Goal: Task Accomplishment & Management: Complete application form

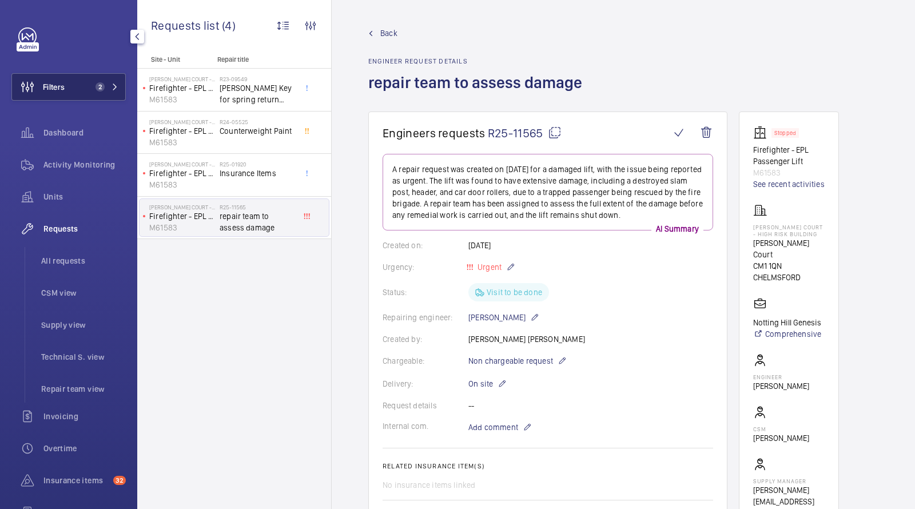
click at [96, 86] on span "2" at bounding box center [100, 86] width 9 height 9
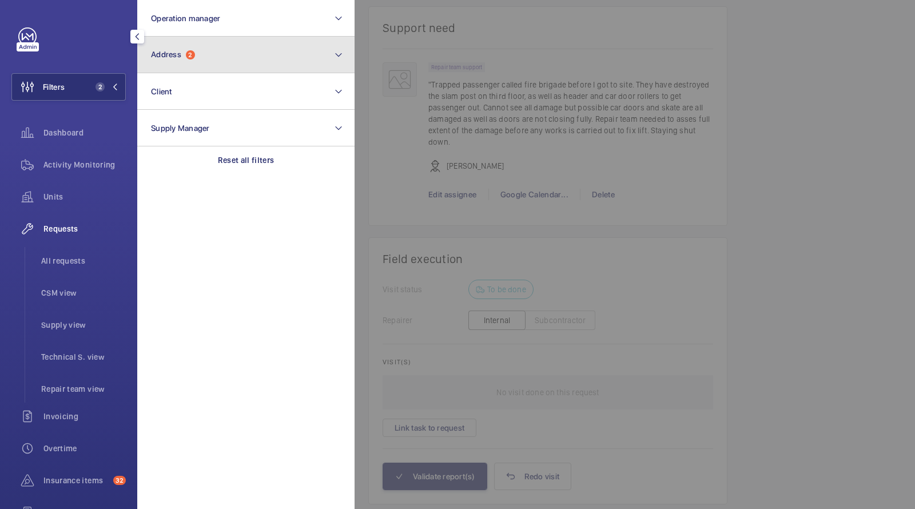
click at [213, 67] on button "Address 2" at bounding box center [245, 55] width 217 height 37
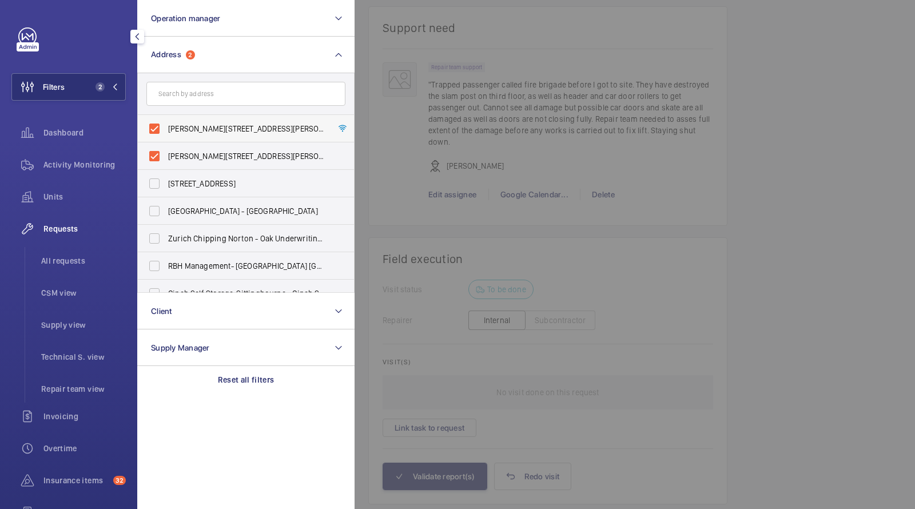
click at [204, 119] on label "[PERSON_NAME][STREET_ADDRESS][PERSON_NAME]" at bounding box center [237, 128] width 199 height 27
click at [166, 119] on input "[PERSON_NAME][STREET_ADDRESS][PERSON_NAME]" at bounding box center [154, 128] width 23 height 23
checkbox input "false"
click at [188, 145] on label "[PERSON_NAME][STREET_ADDRESS][PERSON_NAME]" at bounding box center [237, 155] width 199 height 27
click at [166, 145] on input "[PERSON_NAME][STREET_ADDRESS][PERSON_NAME]" at bounding box center [154, 156] width 23 height 23
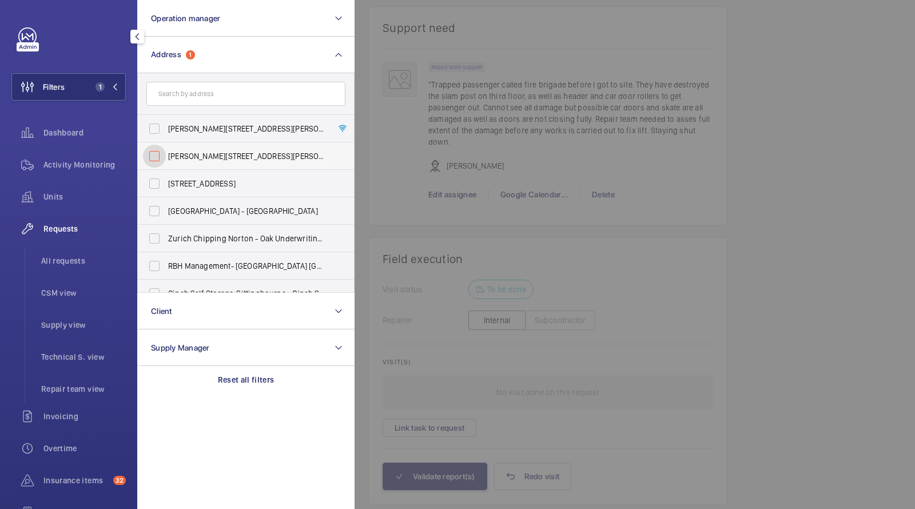
checkbox input "false"
click at [194, 100] on input "text" at bounding box center [245, 94] width 199 height 24
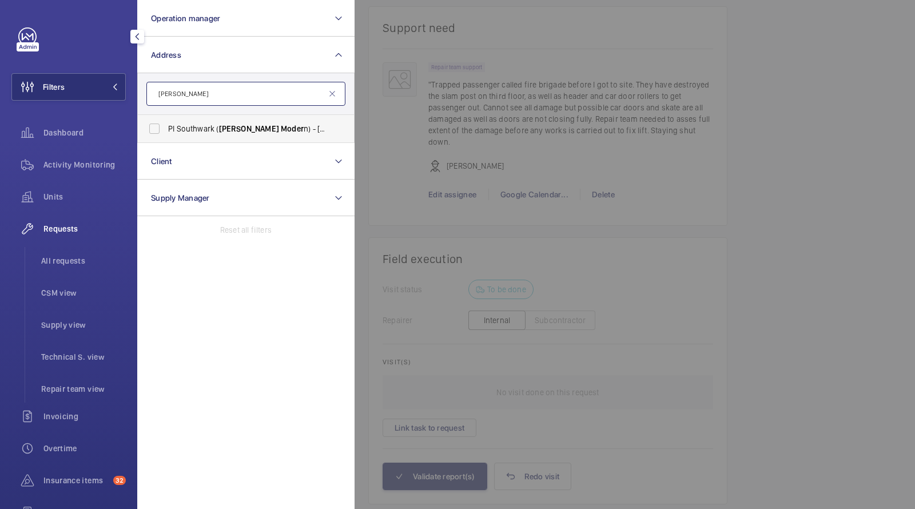
type input "[PERSON_NAME]"
click at [229, 132] on span "[PERSON_NAME]" at bounding box center [249, 128] width 60 height 9
click at [166, 132] on input "PI Southwark ( [PERSON_NAME] n) - [STREET_ADDRESS]" at bounding box center [154, 128] width 23 height 23
checkbox input "true"
click at [67, 200] on span "Units" at bounding box center [84, 196] width 82 height 11
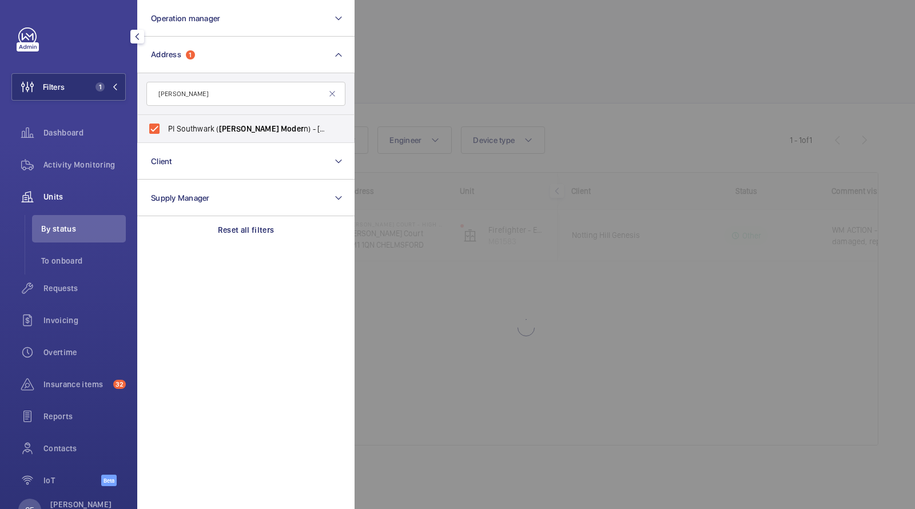
click at [496, 75] on div at bounding box center [812, 254] width 915 height 509
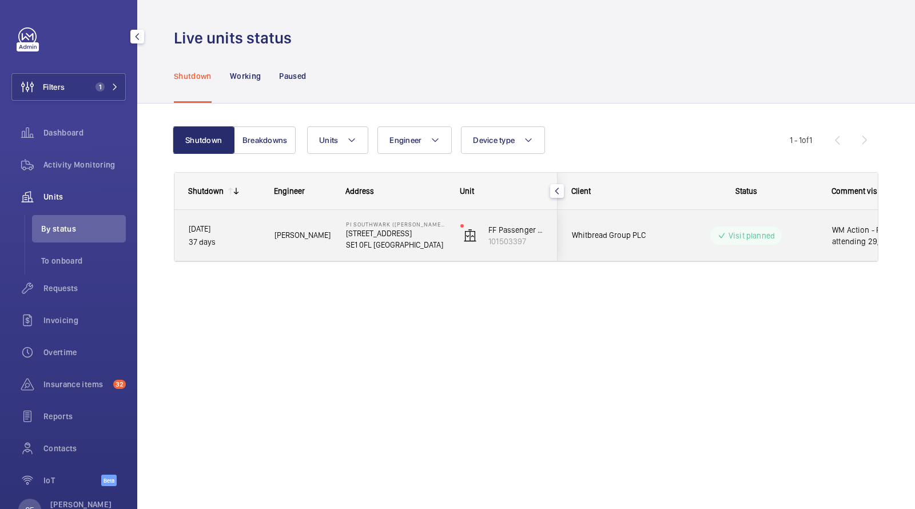
scroll to position [0, 206]
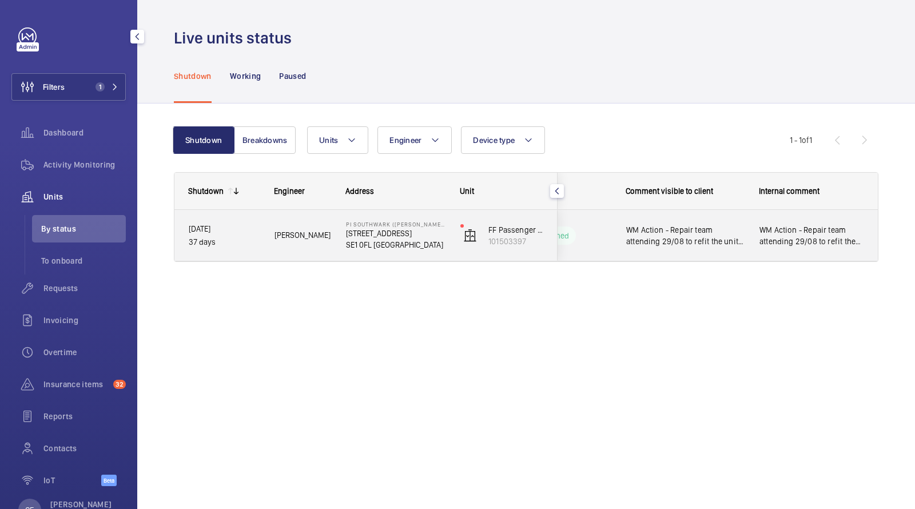
click at [716, 248] on div "WM Action - Repair team attending 29/08 to refit the unit and test" at bounding box center [685, 236] width 118 height 26
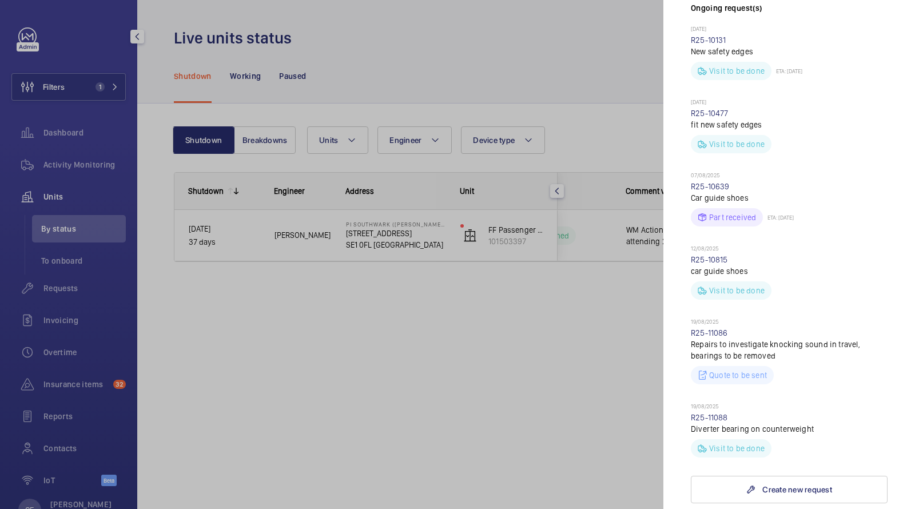
scroll to position [404, 0]
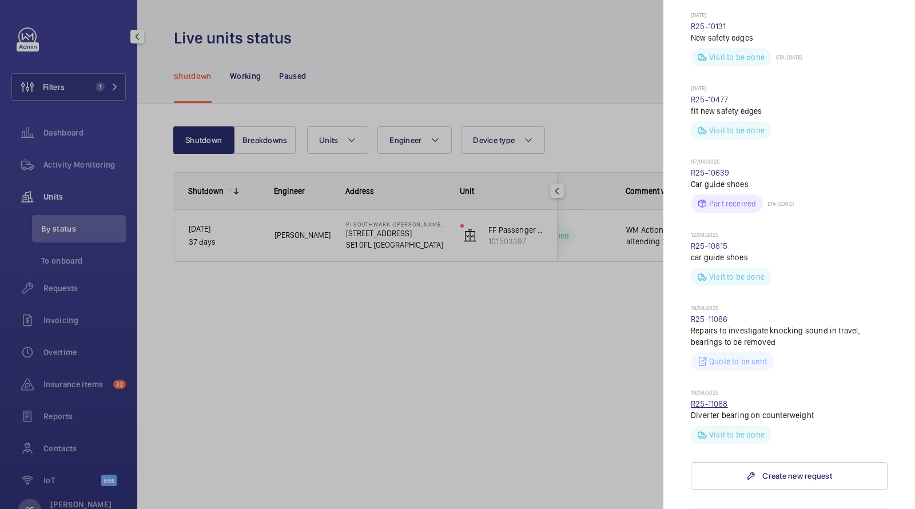
click at [712, 399] on link "R25-11088" at bounding box center [709, 403] width 37 height 9
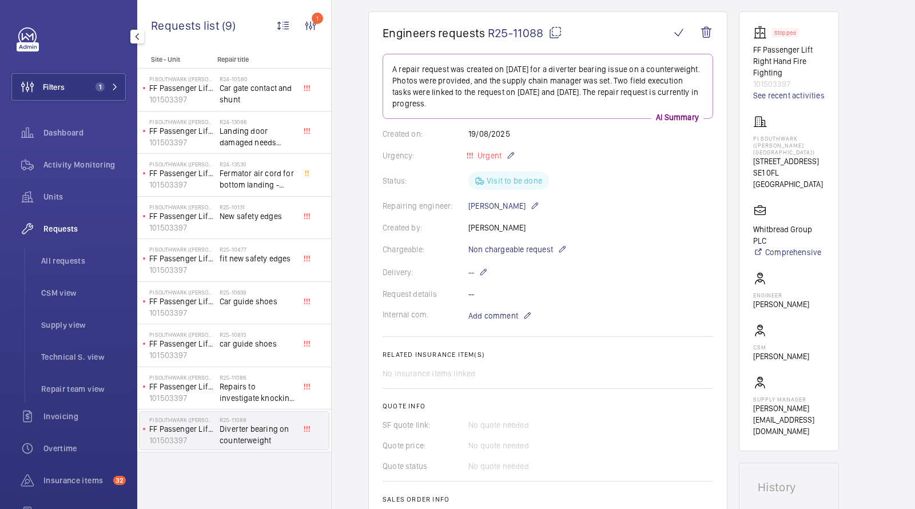
scroll to position [77, 0]
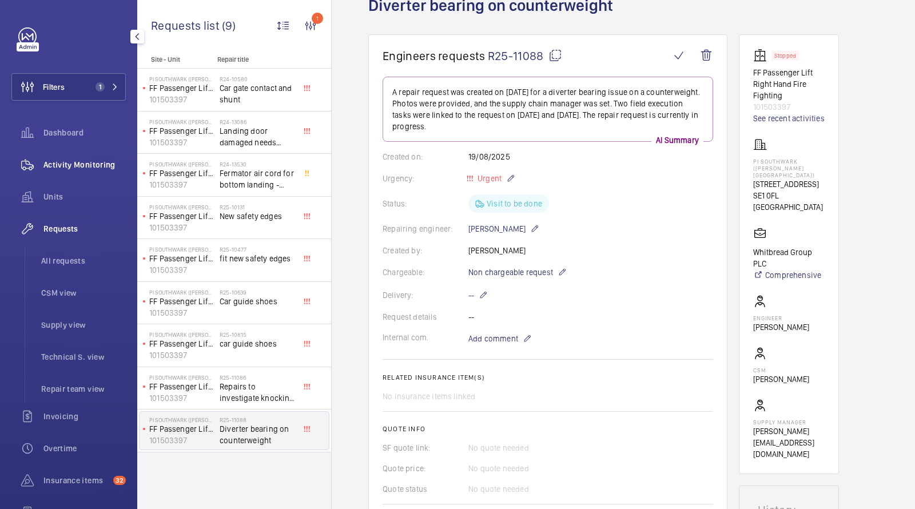
click at [77, 168] on span "Activity Monitoring" at bounding box center [84, 164] width 82 height 11
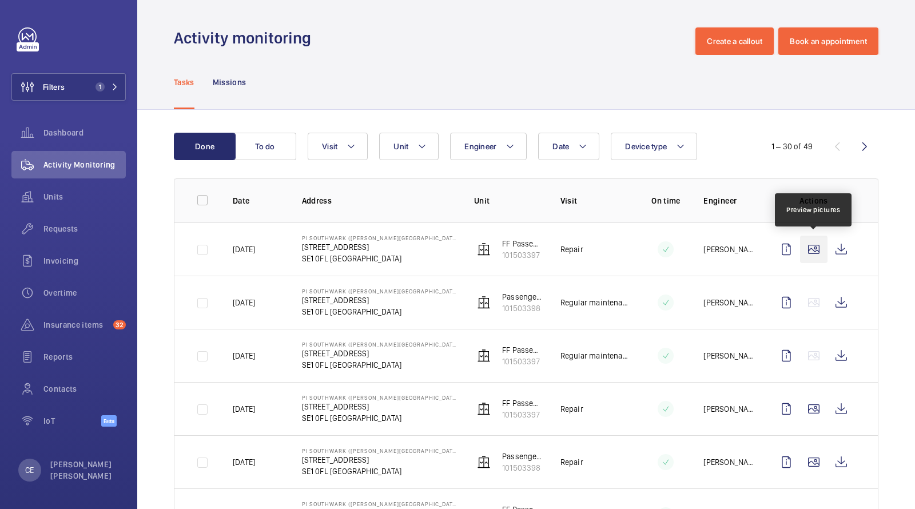
click at [818, 246] on wm-front-icon-button at bounding box center [813, 249] width 27 height 27
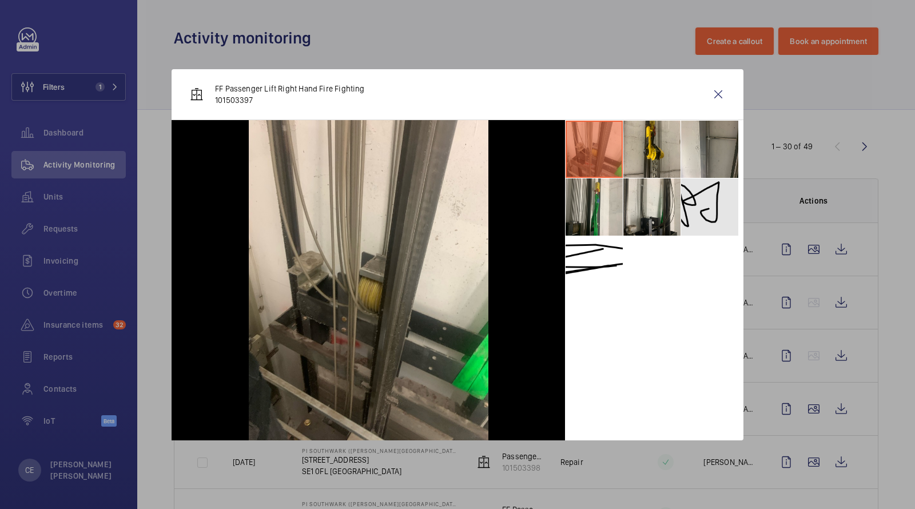
click at [725, 233] on li at bounding box center [709, 206] width 57 height 57
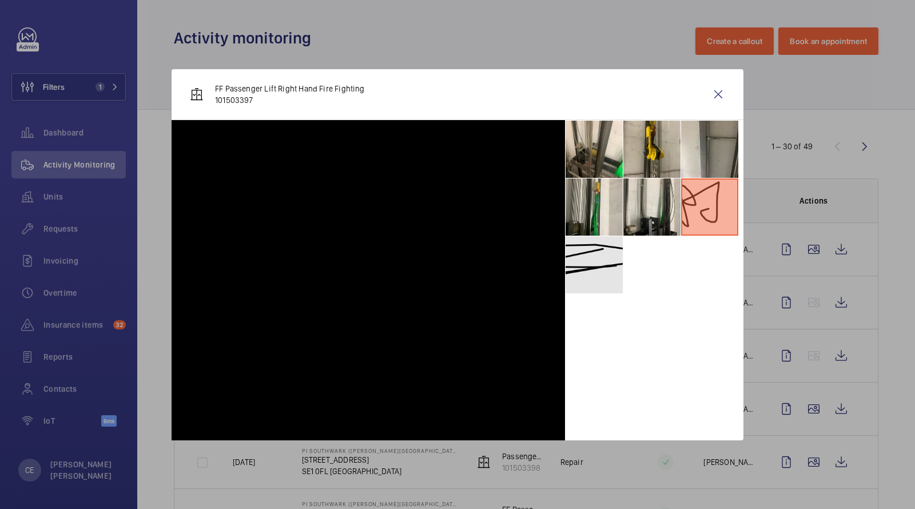
click at [599, 252] on li at bounding box center [594, 264] width 57 height 57
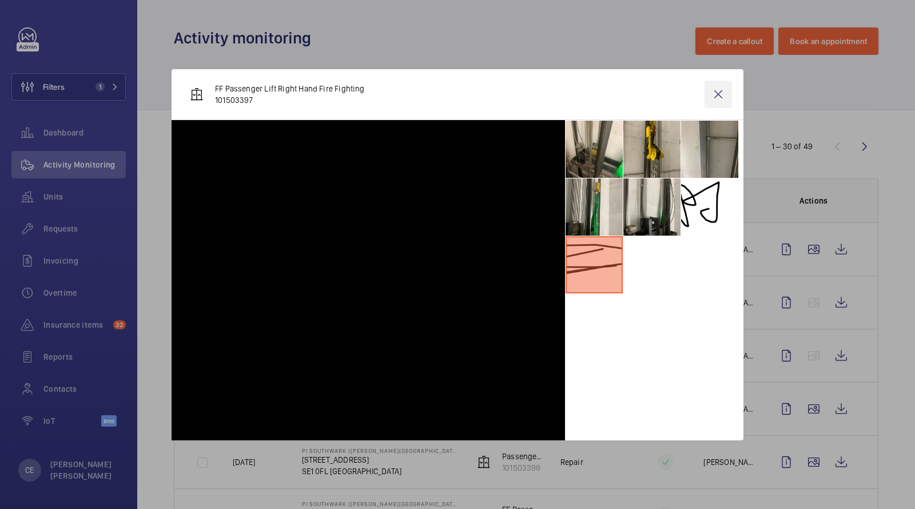
click at [717, 92] on wm-front-icon-button at bounding box center [718, 94] width 27 height 27
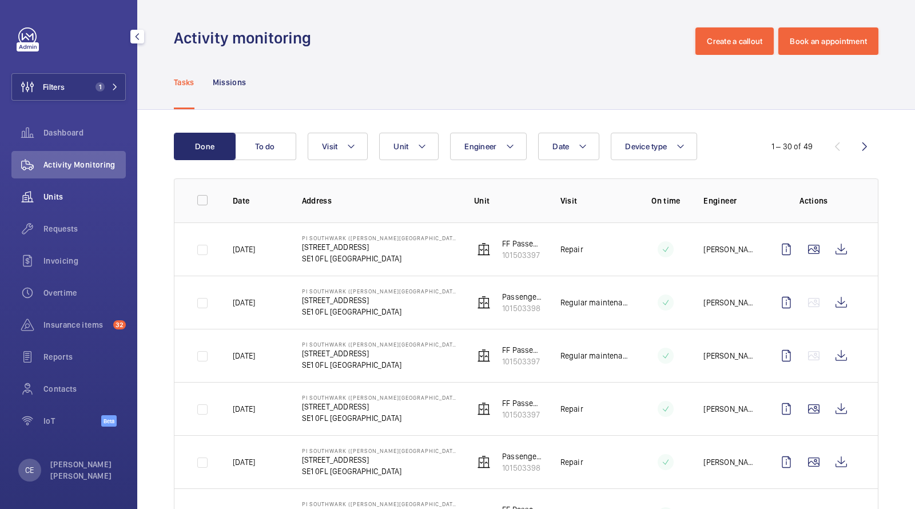
click at [69, 204] on div "Units" at bounding box center [68, 196] width 114 height 27
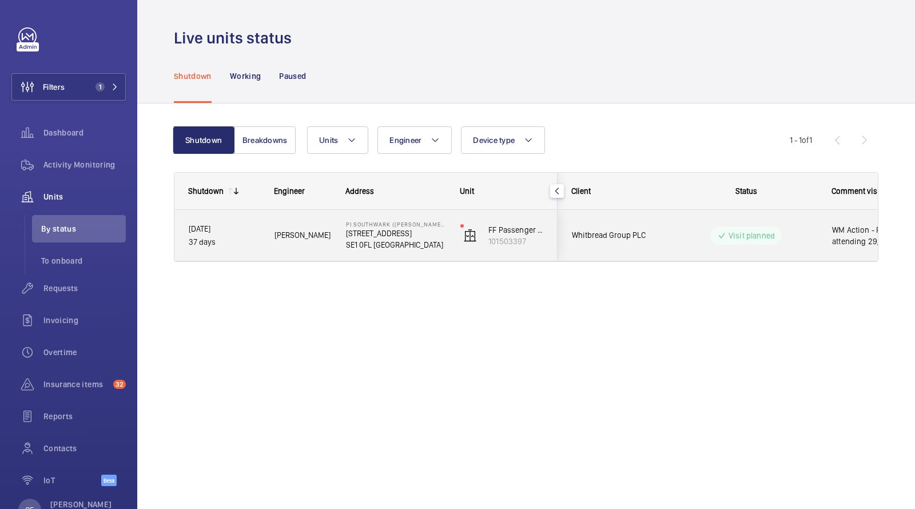
click at [768, 242] on div "Visit planned" at bounding box center [746, 236] width 72 height 18
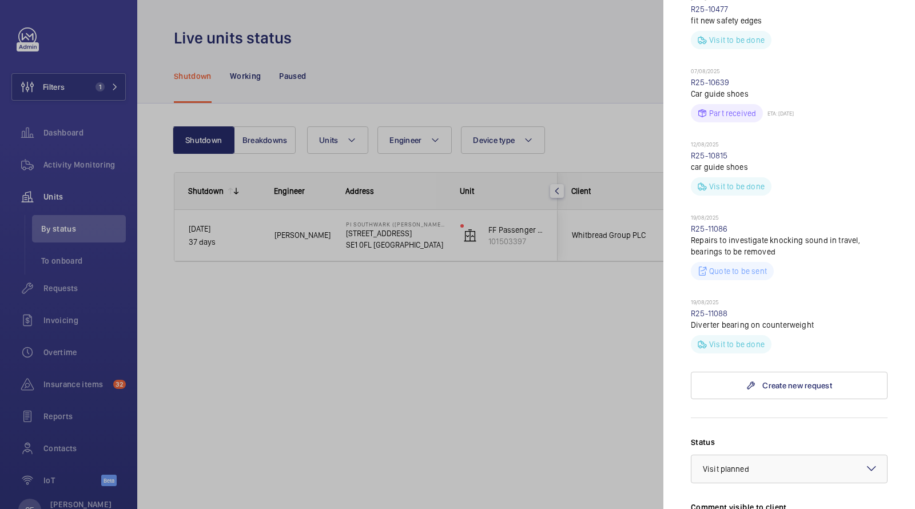
scroll to position [571, 0]
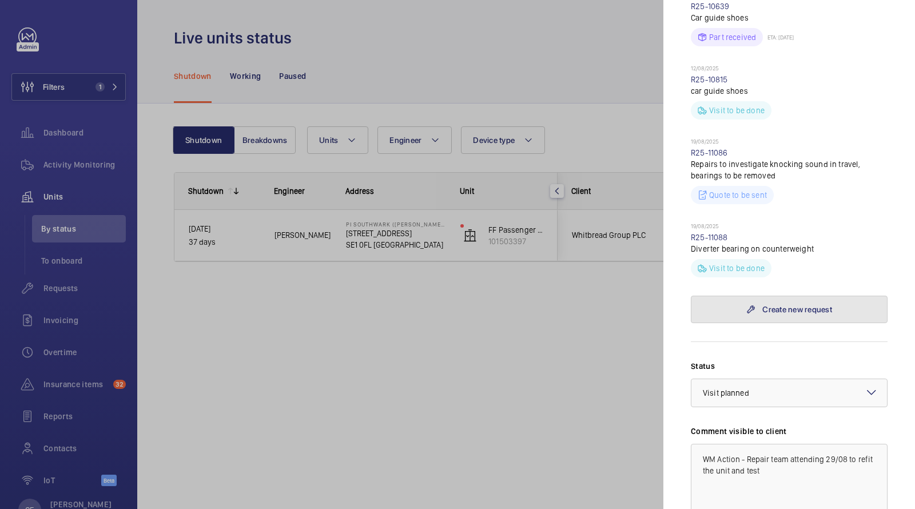
click at [758, 296] on link "Create new request" at bounding box center [789, 309] width 197 height 27
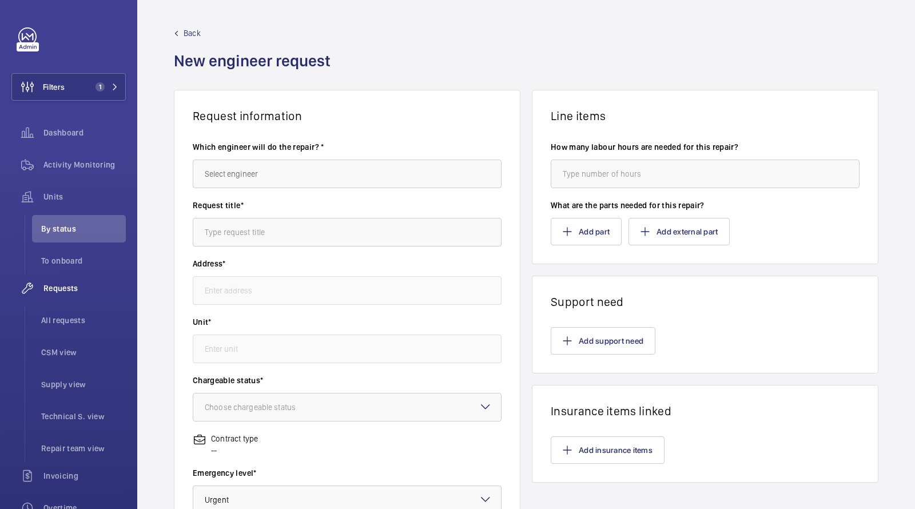
type input "PI Southwark ([PERSON_NAME][GEOGRAPHIC_DATA]) [STREET_ADDRESS]"
type input "101503397 - FF Passenger Lift Right Hand Fire Fighting"
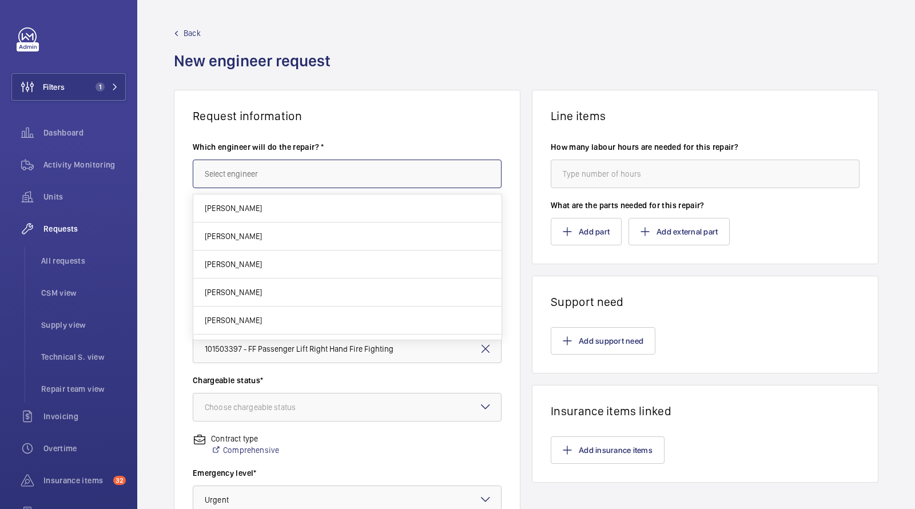
click at [248, 172] on input "text" at bounding box center [347, 174] width 309 height 29
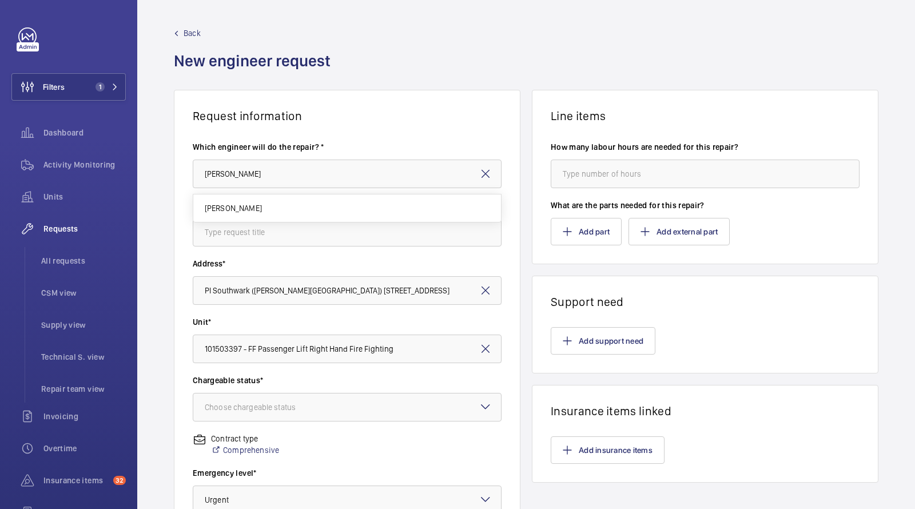
click at [255, 204] on mat-option "[PERSON_NAME]" at bounding box center [347, 207] width 308 height 27
type input "[PERSON_NAME]"
click at [243, 230] on input "text" at bounding box center [347, 232] width 309 height 29
type input "C"
type input "b"
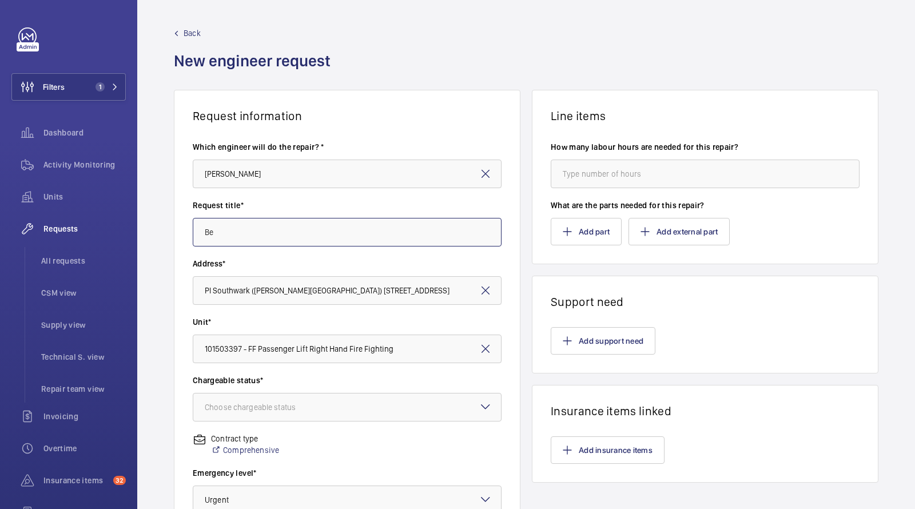
type input "B"
drag, startPoint x: 296, startPoint y: 230, endPoint x: 33, endPoint y: 194, distance: 266.1
click at [46, 200] on mat-sidenav-content "Filters 1 Dashboard Activity Monitoring Units Requests All requests CSM view Su…" at bounding box center [457, 254] width 915 height 509
click at [302, 402] on div "Choose chargeable status" at bounding box center [265, 407] width 120 height 11
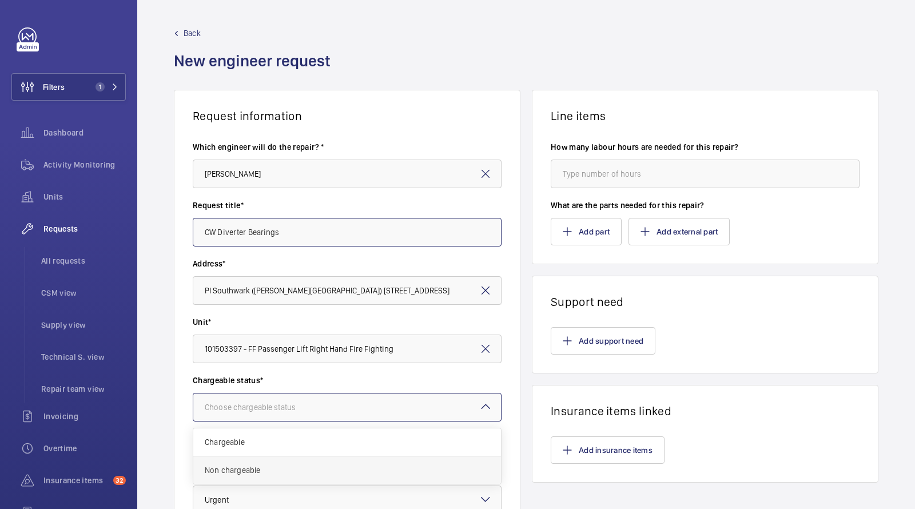
click at [249, 461] on div "Non chargeable" at bounding box center [347, 469] width 308 height 27
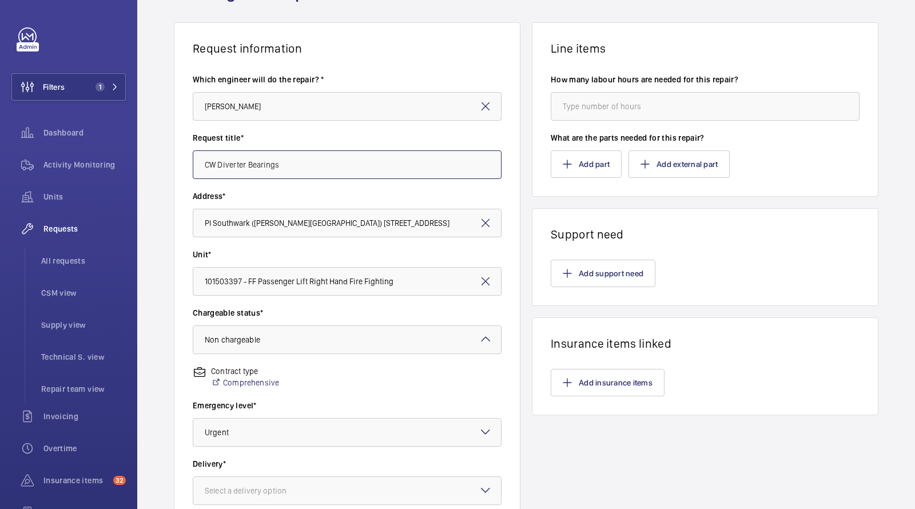
scroll to position [165, 0]
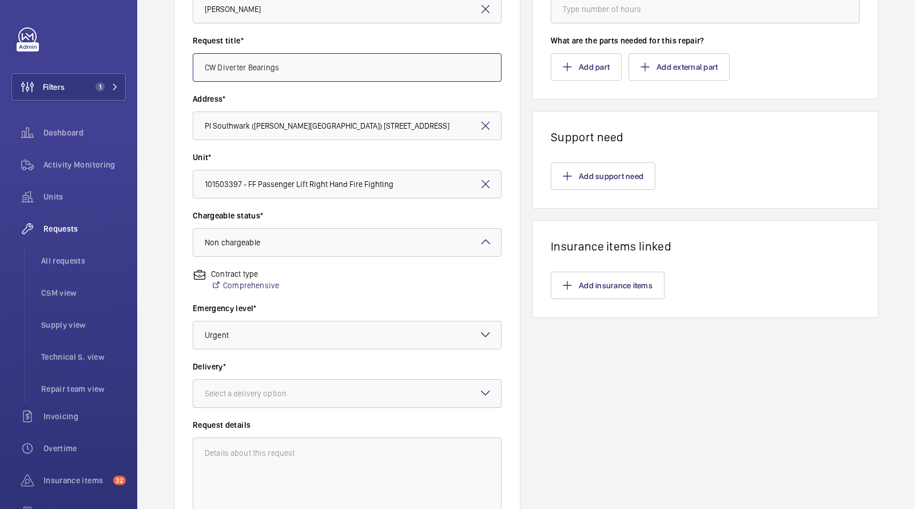
click at [253, 386] on div at bounding box center [347, 393] width 308 height 27
click at [236, 458] on span "On site" at bounding box center [347, 456] width 285 height 11
type input "CW Diverter Bearings"
click at [586, 170] on button "Add support need" at bounding box center [603, 175] width 105 height 27
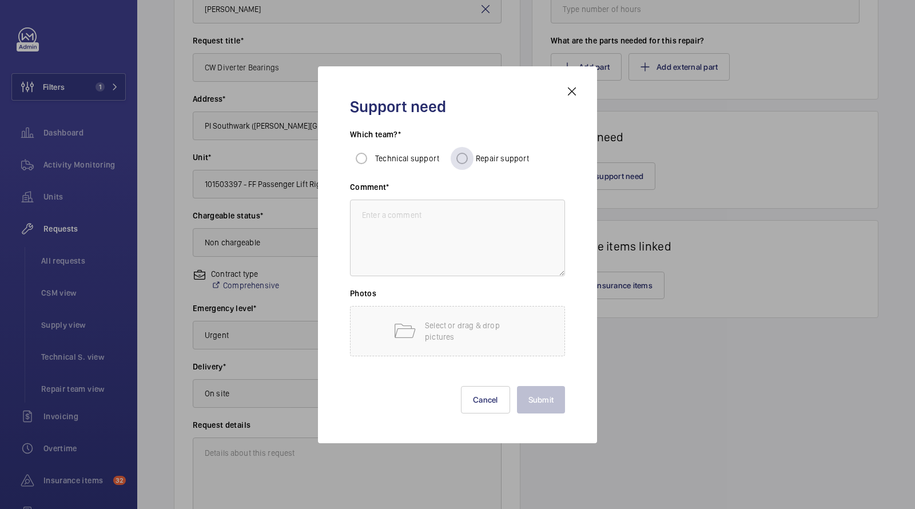
click at [488, 158] on span "Repair support" at bounding box center [503, 158] width 54 height 9
click at [474, 158] on input "Repair support" at bounding box center [462, 158] width 23 height 23
radio input "true"
click at [404, 235] on textarea at bounding box center [457, 238] width 215 height 77
paste textarea "CW Diverter Bearings"
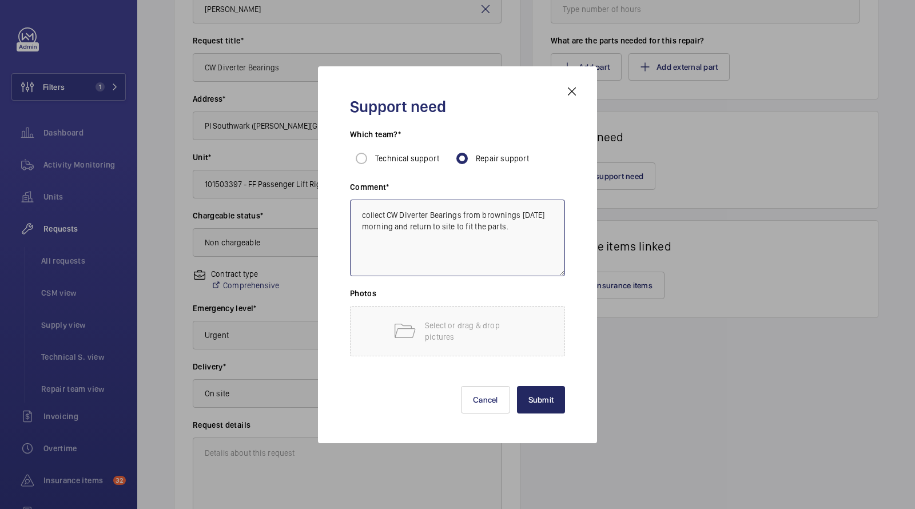
type textarea "collect CW Diverter Bearings from brownings [DATE] morning and return to site t…"
click at [543, 397] on button "Submit" at bounding box center [541, 399] width 49 height 27
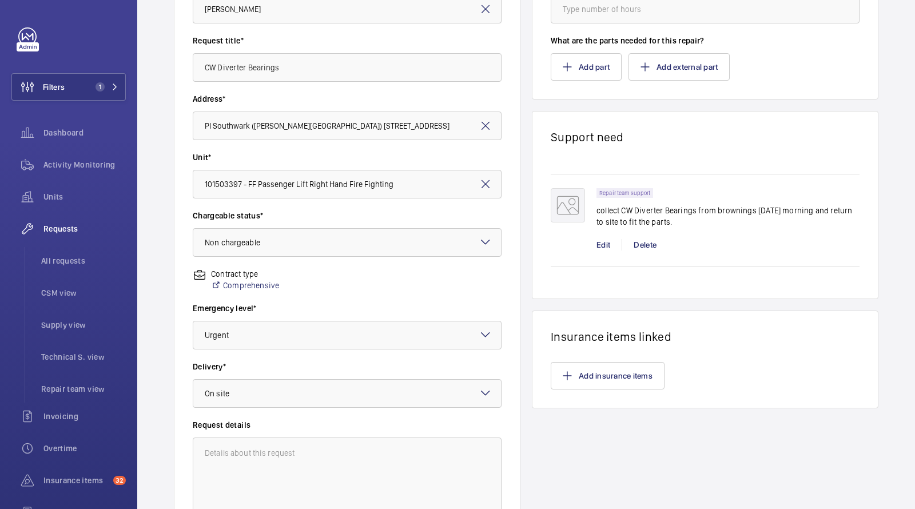
scroll to position [270, 0]
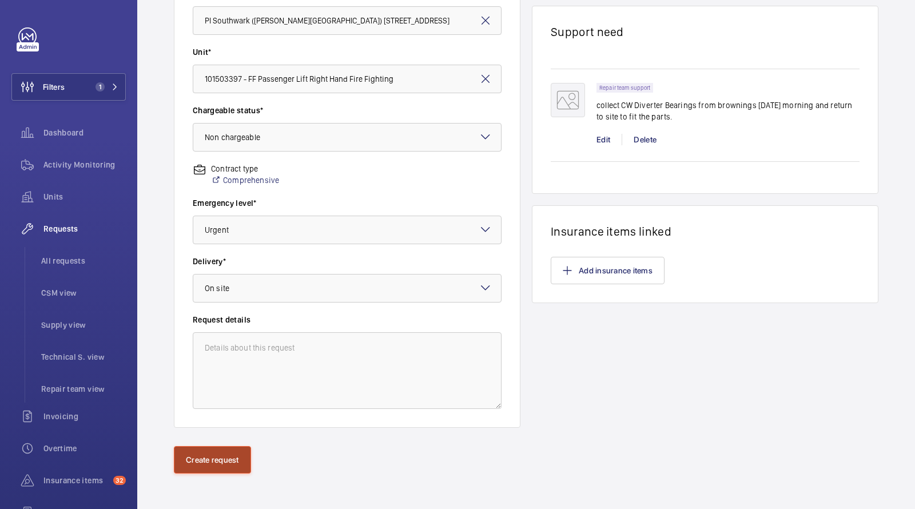
click at [223, 458] on button "Create request" at bounding box center [212, 459] width 77 height 27
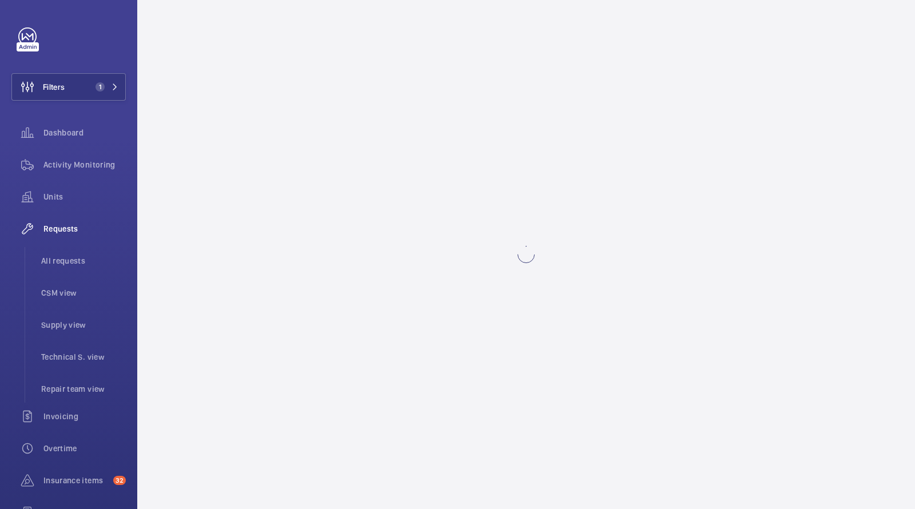
scroll to position [0, 0]
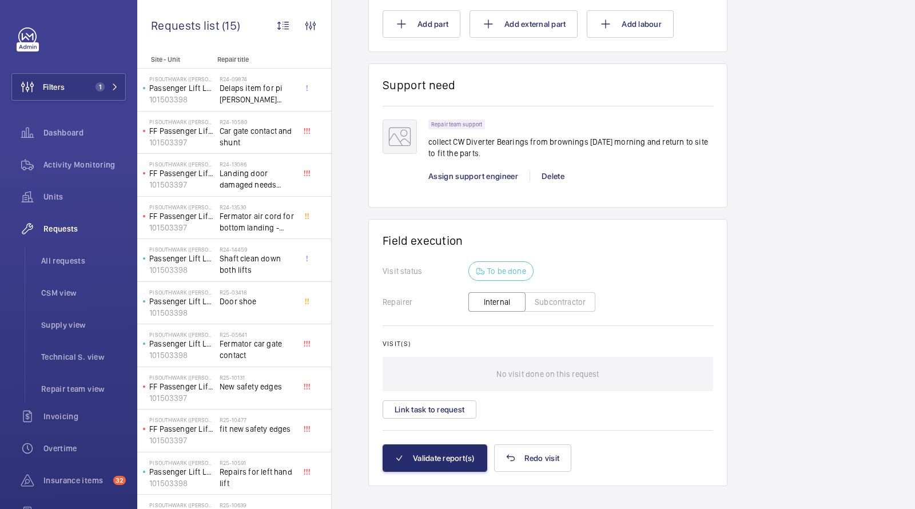
scroll to position [744, 0]
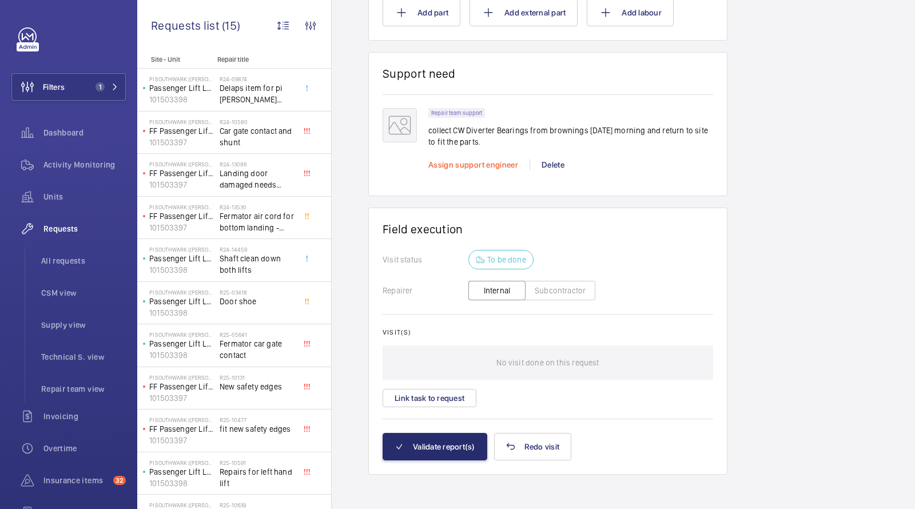
click at [474, 166] on span "Assign support engineer" at bounding box center [473, 164] width 90 height 9
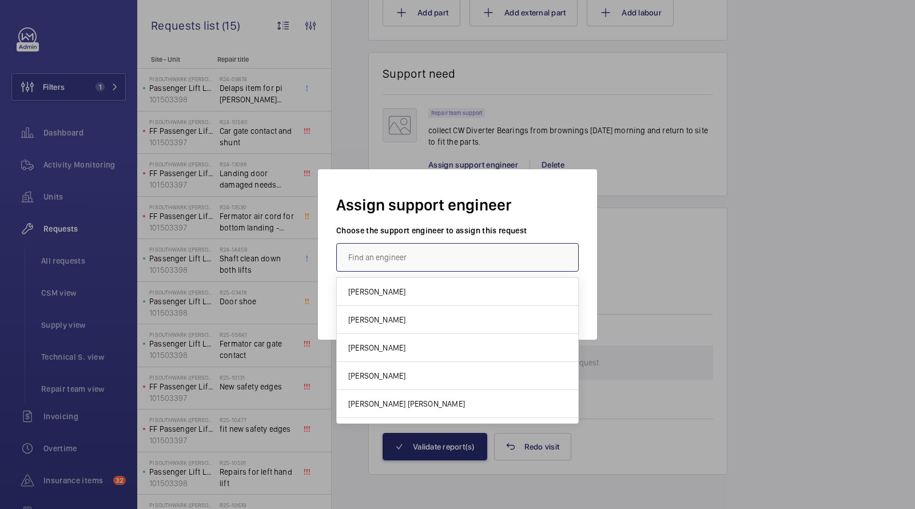
click at [418, 246] on input "text" at bounding box center [457, 257] width 243 height 29
click at [392, 318] on mat-option "[PERSON_NAME]" at bounding box center [457, 320] width 241 height 28
type input "[PERSON_NAME]"
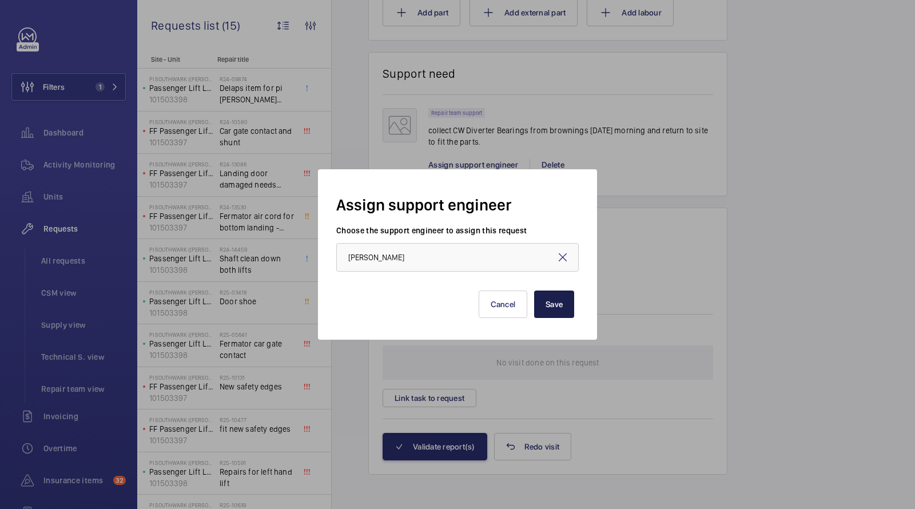
click at [559, 303] on button "Save" at bounding box center [554, 304] width 40 height 27
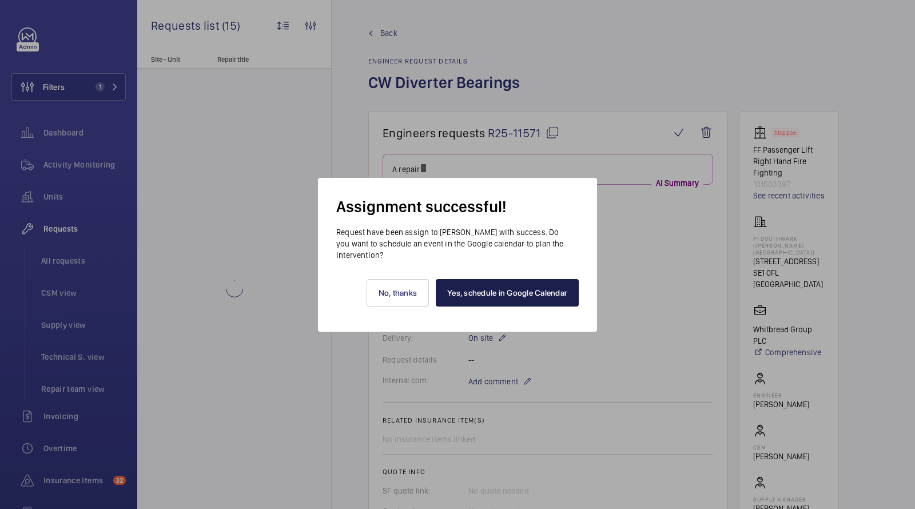
click at [511, 296] on link "Yes, schedule in Google Calendar" at bounding box center [507, 292] width 143 height 27
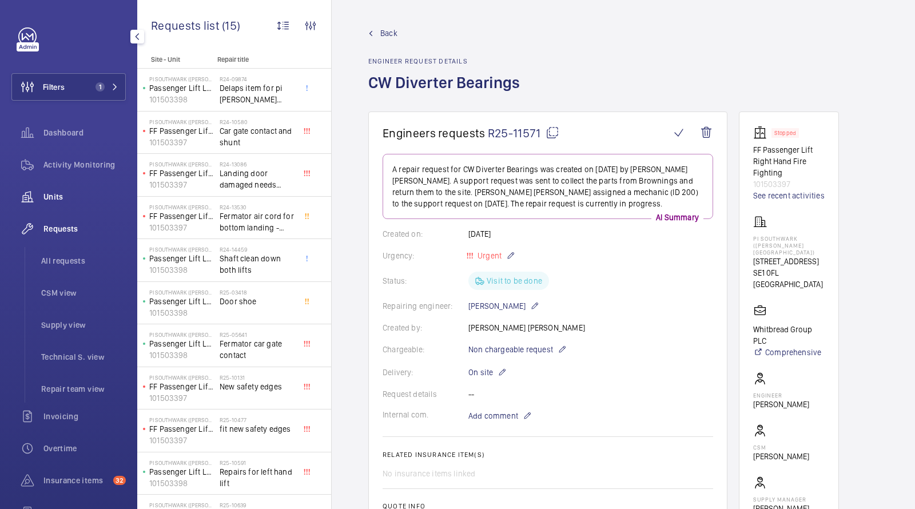
click at [42, 201] on wm-front-icon-button at bounding box center [27, 196] width 32 height 27
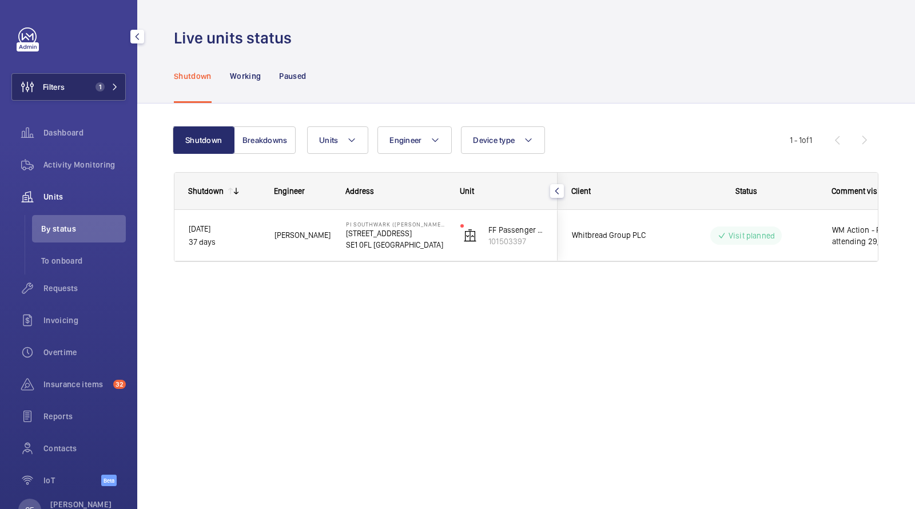
click at [93, 80] on button "Filters 1" at bounding box center [68, 86] width 114 height 27
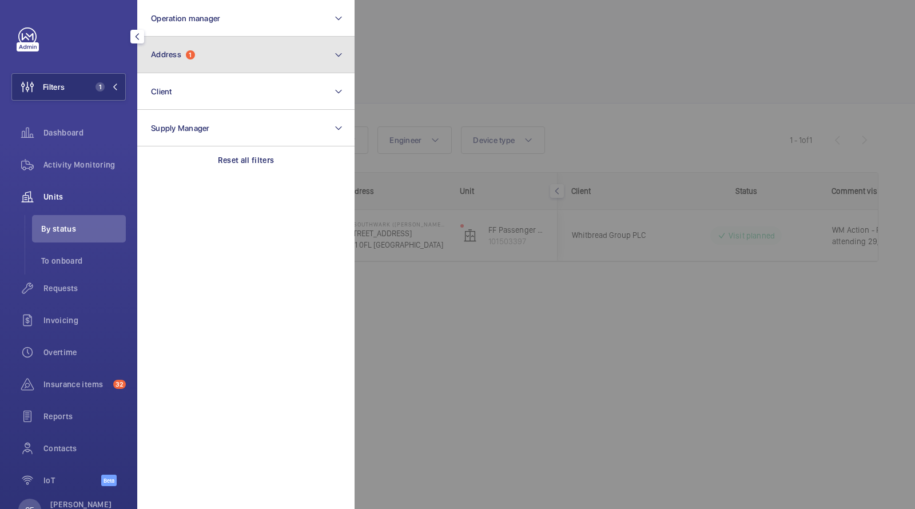
click at [195, 57] on span "1" at bounding box center [190, 54] width 9 height 9
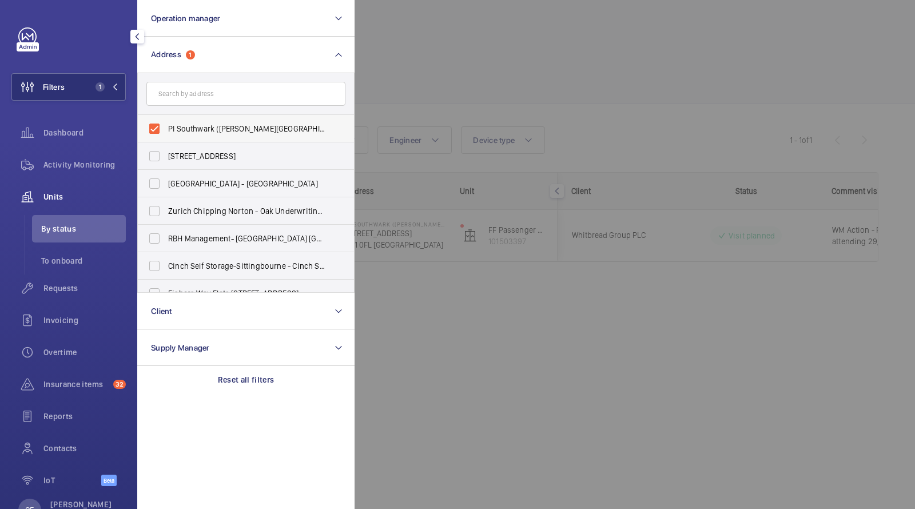
click at [196, 124] on span "PI Southwark ([PERSON_NAME][GEOGRAPHIC_DATA]) - [STREET_ADDRESS]" at bounding box center [246, 128] width 157 height 11
click at [166, 124] on input "PI Southwark ([PERSON_NAME][GEOGRAPHIC_DATA]) - [STREET_ADDRESS]" at bounding box center [154, 128] width 23 height 23
checkbox input "false"
click at [196, 89] on input "text" at bounding box center [245, 94] width 199 height 24
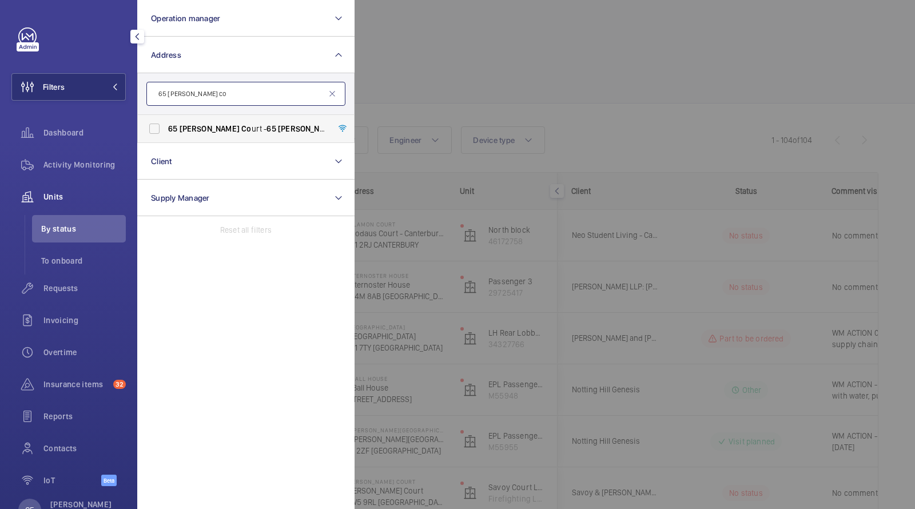
type input "65 [PERSON_NAME] co"
click at [192, 134] on label "[STREET_ADDRESS][PERSON_NAME][PERSON_NAME]" at bounding box center [237, 128] width 199 height 27
click at [166, 134] on input "[STREET_ADDRESS][PERSON_NAME][PERSON_NAME]" at bounding box center [154, 128] width 23 height 23
checkbox input "true"
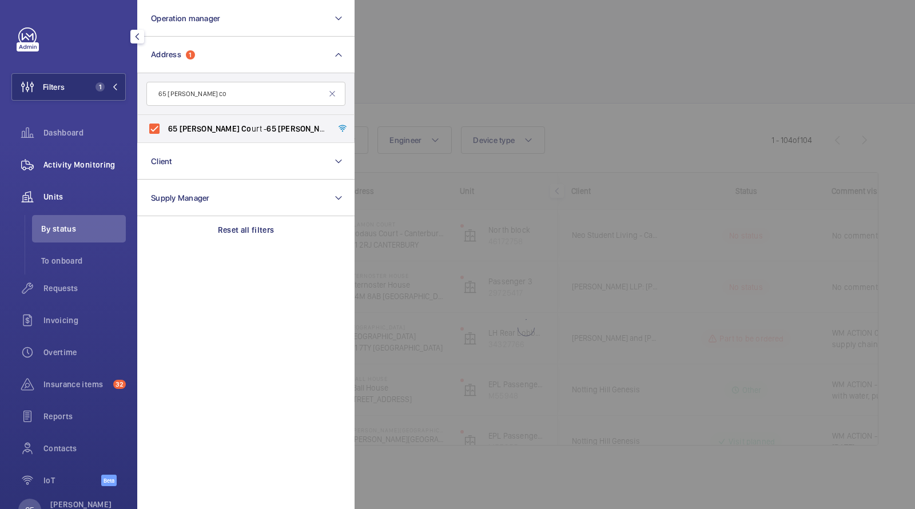
click at [74, 159] on span "Activity Monitoring" at bounding box center [84, 164] width 82 height 11
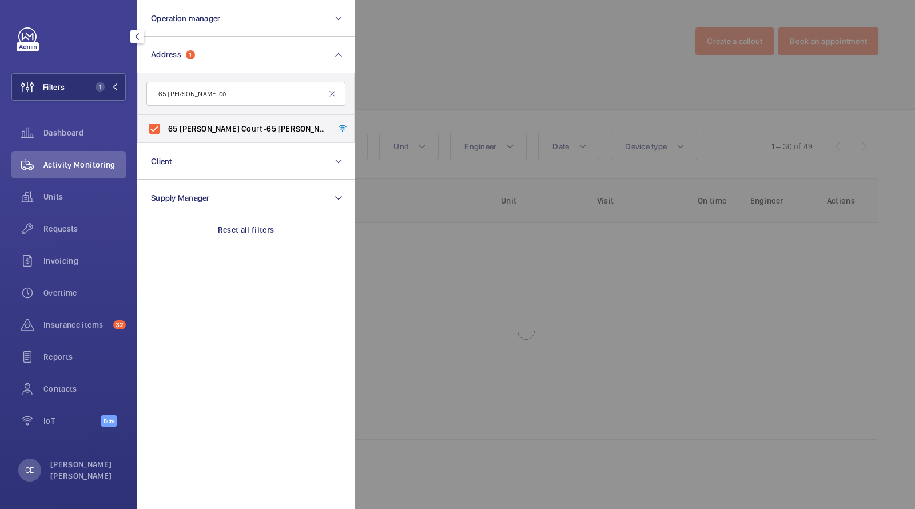
click at [464, 43] on div at bounding box center [812, 254] width 915 height 509
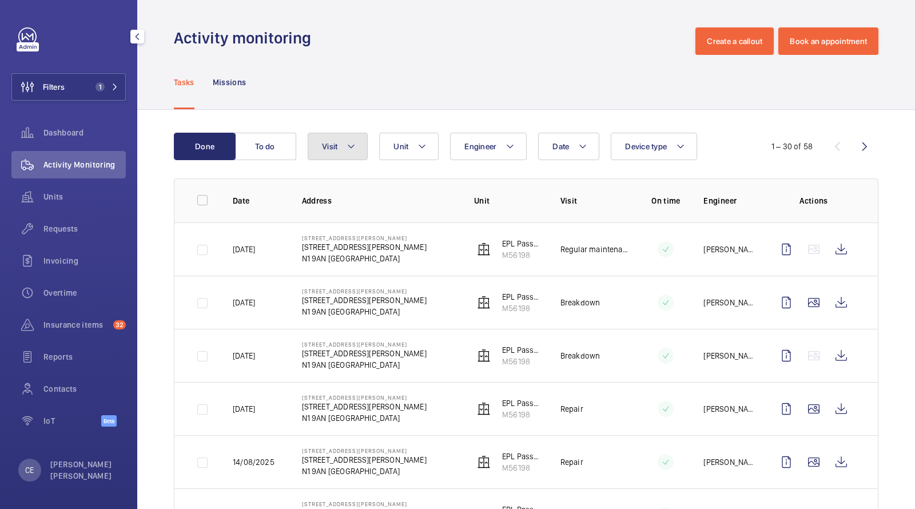
click at [353, 144] on mat-icon at bounding box center [351, 147] width 9 height 14
type input "repair"
click at [351, 227] on span "Repair" at bounding box center [417, 224] width 157 height 11
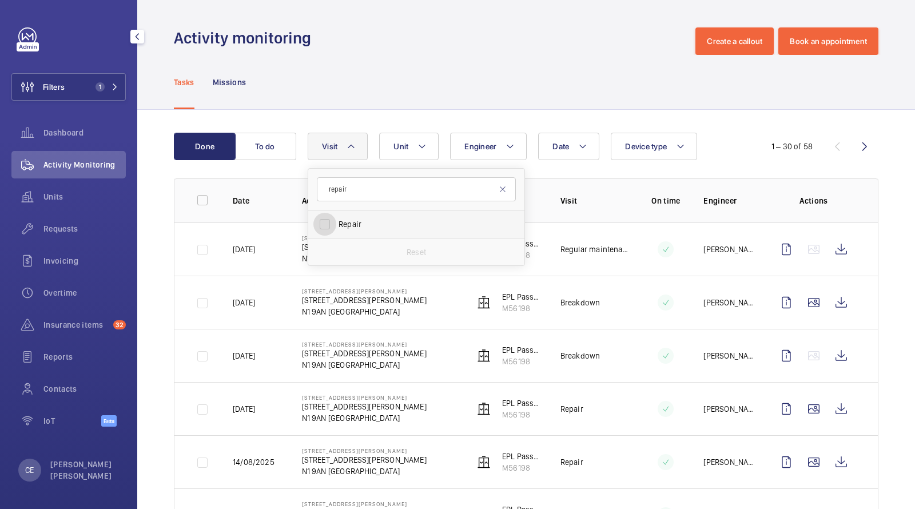
click at [336, 227] on input "Repair" at bounding box center [324, 224] width 23 height 23
checkbox input "true"
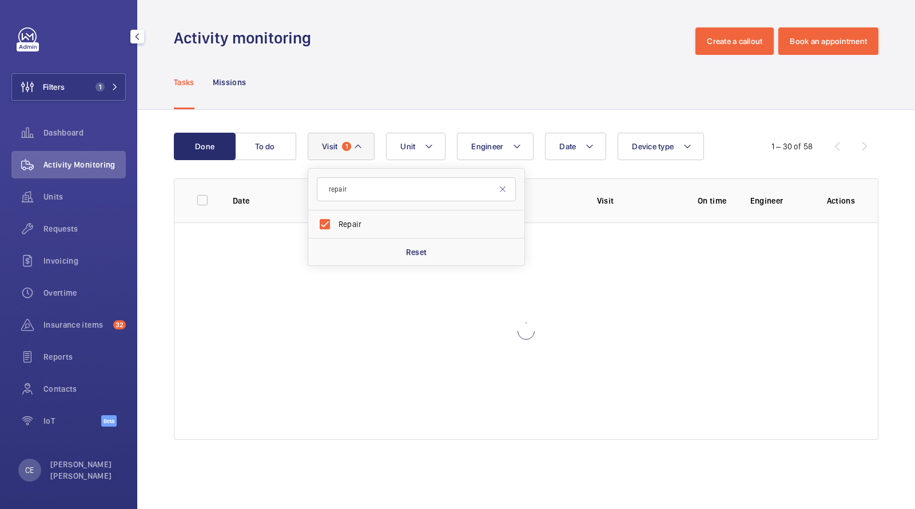
click at [421, 131] on div "Done To do Date Engineer Unit Device type Visit 1 repair Repair Reset 1 – 30 of…" at bounding box center [526, 289] width 778 height 358
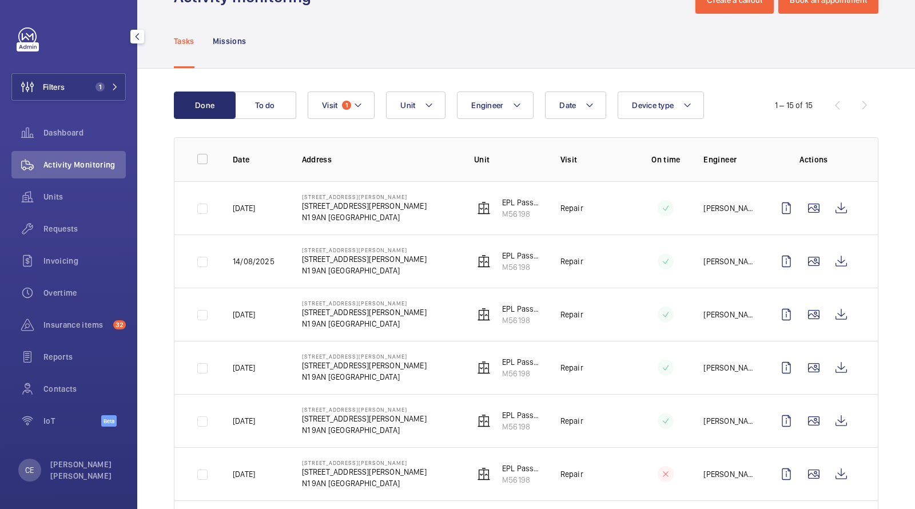
scroll to position [46, 0]
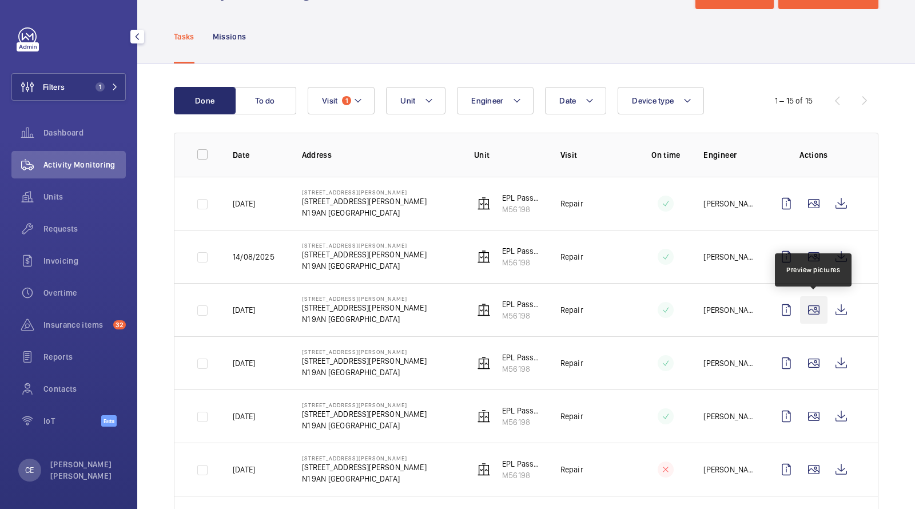
click at [817, 309] on wm-front-icon-button at bounding box center [813, 309] width 27 height 27
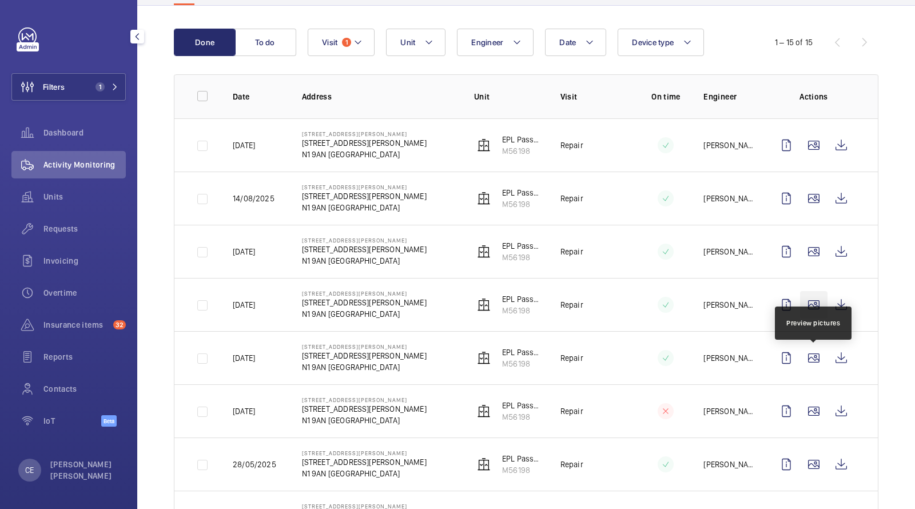
scroll to position [118, 0]
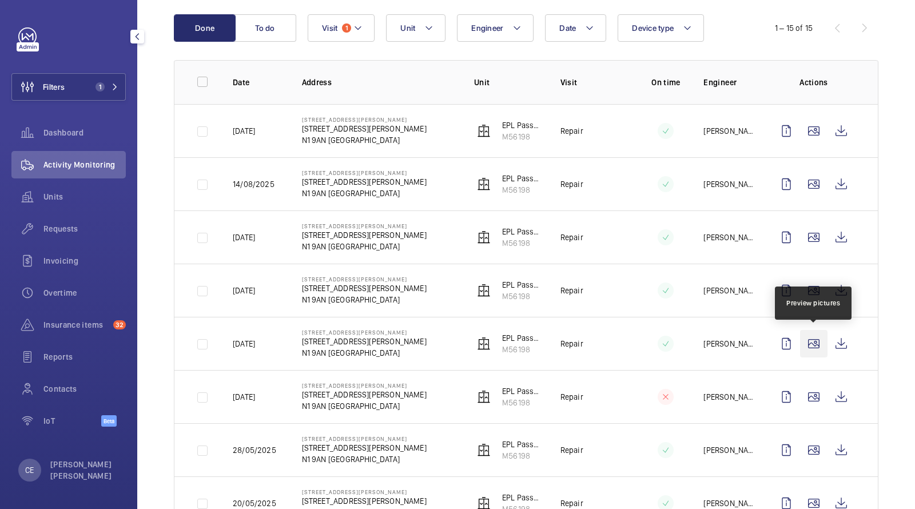
click at [811, 339] on wm-front-icon-button at bounding box center [813, 343] width 27 height 27
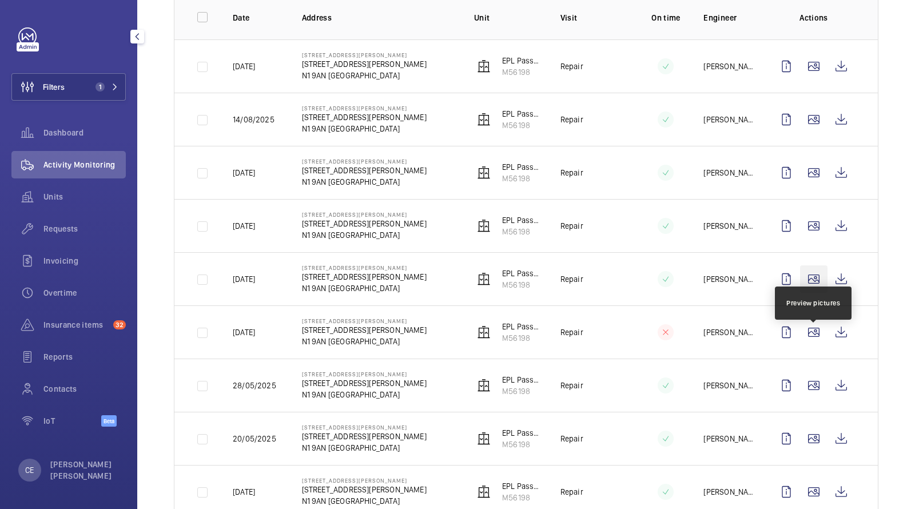
scroll to position [185, 0]
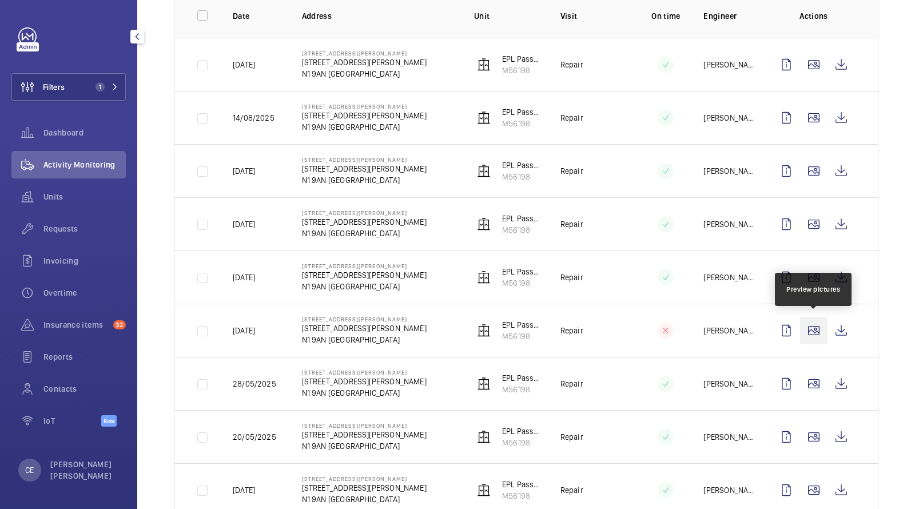
click at [814, 324] on wm-front-icon-button at bounding box center [813, 330] width 27 height 27
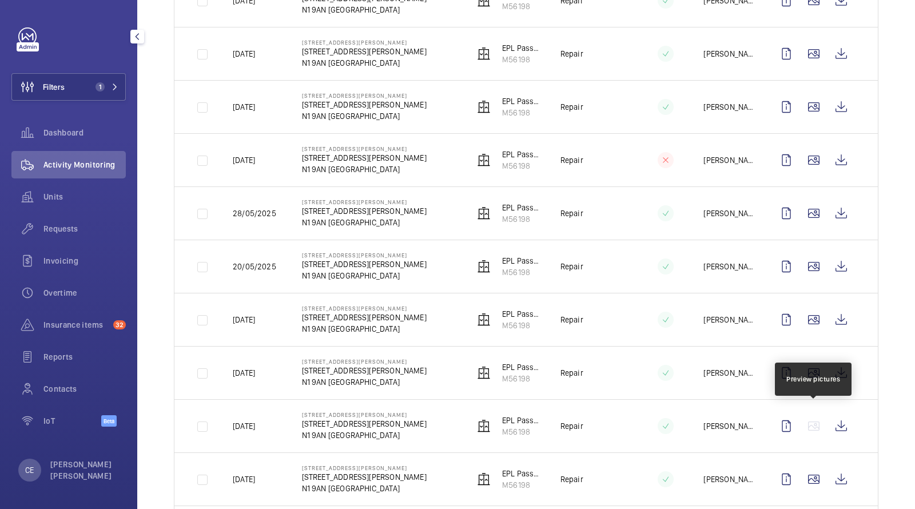
scroll to position [356, 0]
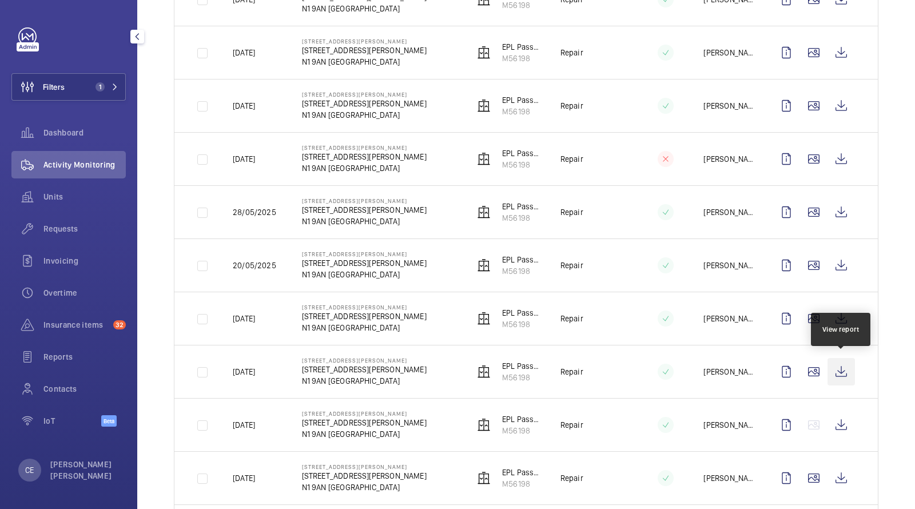
click at [835, 368] on wm-front-icon-button at bounding box center [841, 371] width 27 height 27
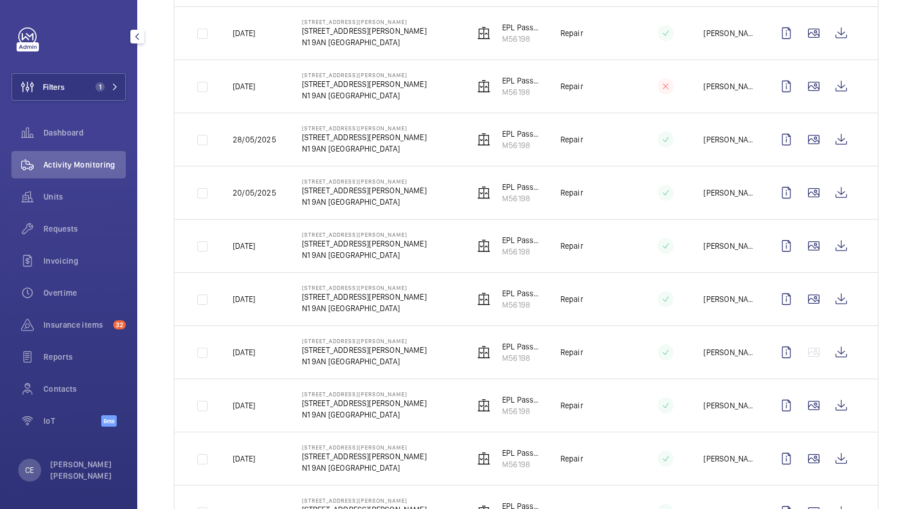
scroll to position [490, 0]
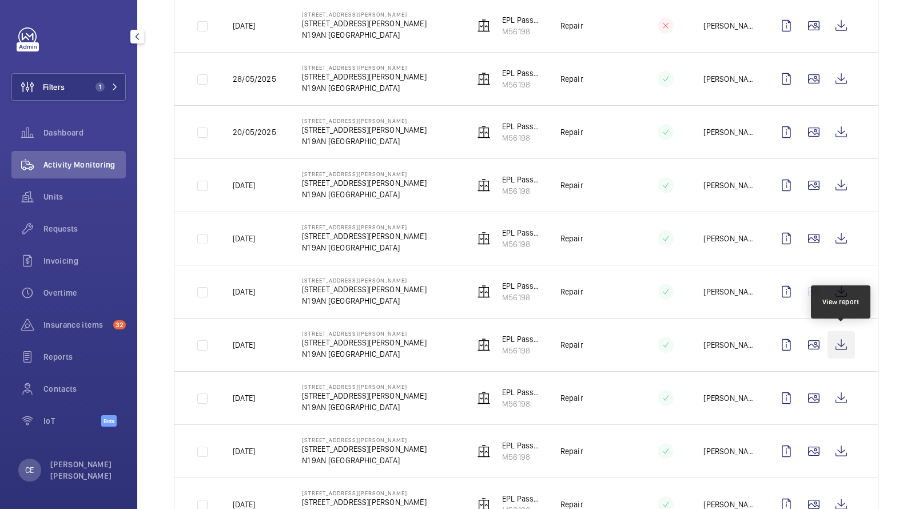
click at [844, 335] on wm-front-icon-button at bounding box center [841, 344] width 27 height 27
click at [82, 70] on div "Filters 1 Dashboard Activity Monitoring Units Requests Invoicing Overtime Insur…" at bounding box center [68, 233] width 114 height 412
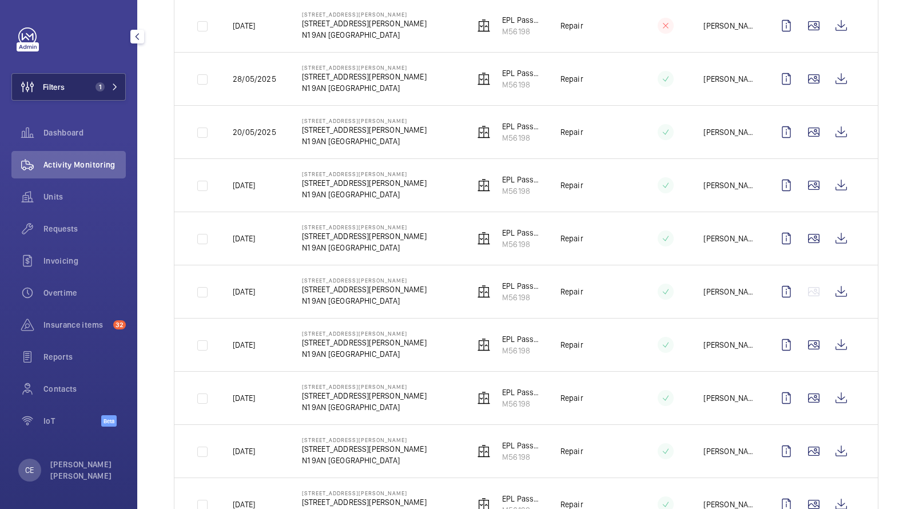
click at [81, 80] on button "Filters 1" at bounding box center [68, 86] width 114 height 27
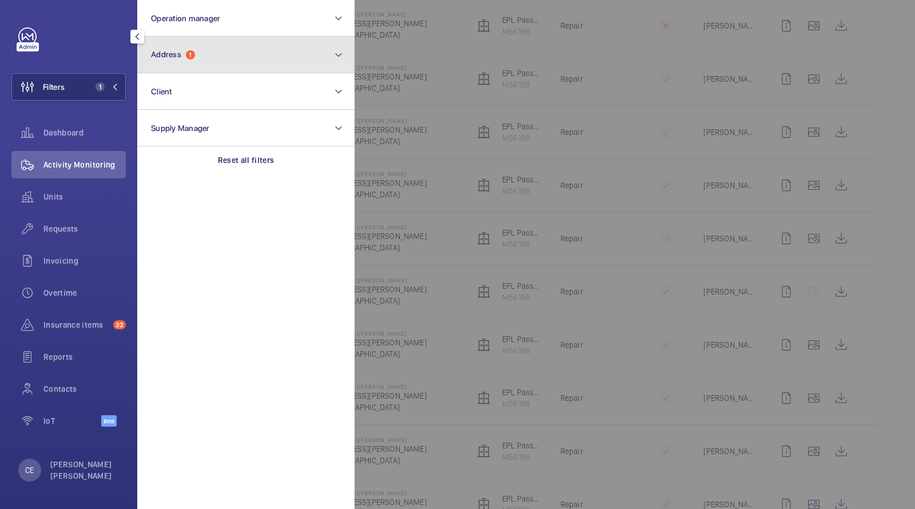
click at [224, 58] on button "Address 1" at bounding box center [245, 55] width 217 height 37
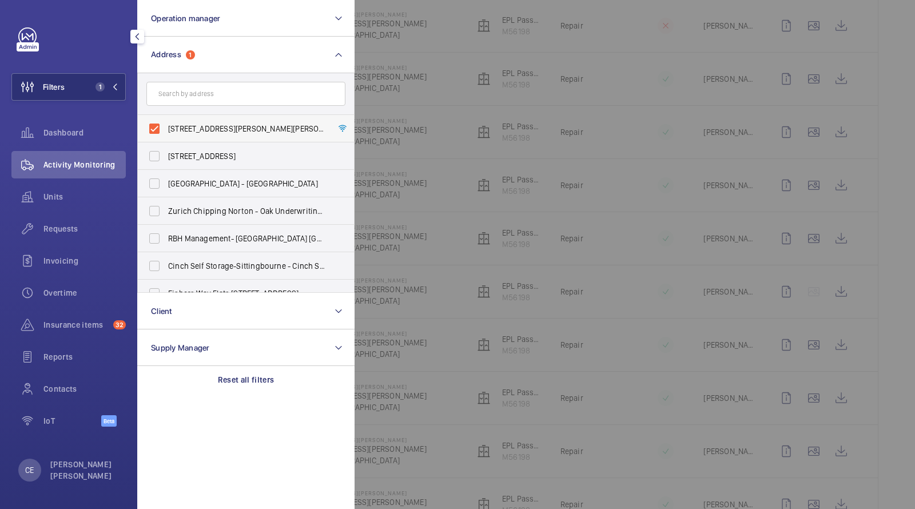
click at [194, 128] on span "[STREET_ADDRESS][PERSON_NAME][PERSON_NAME]" at bounding box center [246, 128] width 157 height 11
click at [166, 128] on input "[STREET_ADDRESS][PERSON_NAME][PERSON_NAME]" at bounding box center [154, 128] width 23 height 23
checkbox input "false"
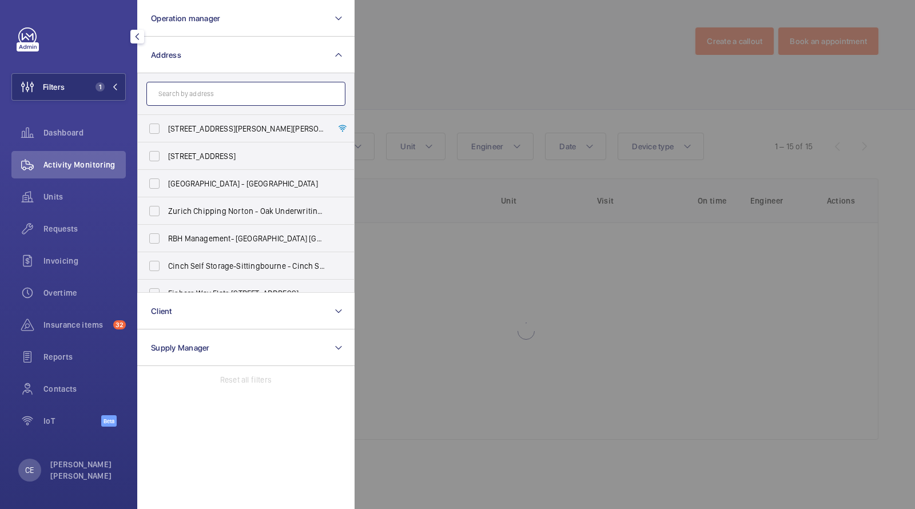
click at [202, 88] on input "text" at bounding box center [245, 94] width 199 height 24
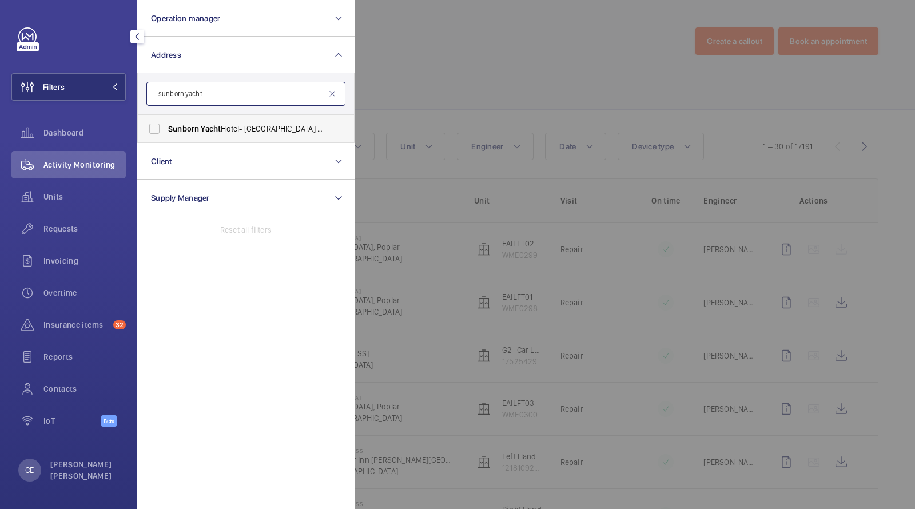
type input "sunborn yacht"
click at [202, 125] on span "Yacht" at bounding box center [211, 128] width 20 height 9
click at [166, 125] on input "[GEOGRAPHIC_DATA]- [GEOGRAPHIC_DATA] - [GEOGRAPHIC_DATA]" at bounding box center [154, 128] width 23 height 23
checkbox input "true"
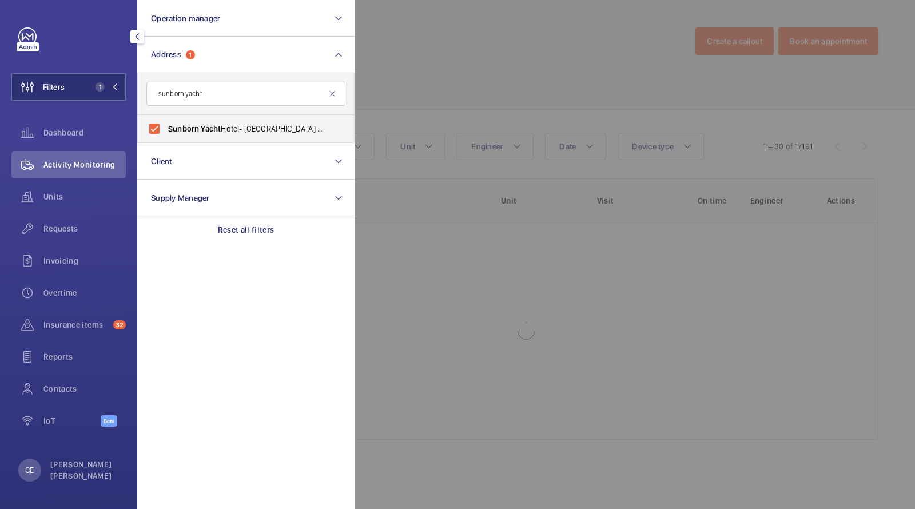
click at [573, 73] on div at bounding box center [812, 254] width 915 height 509
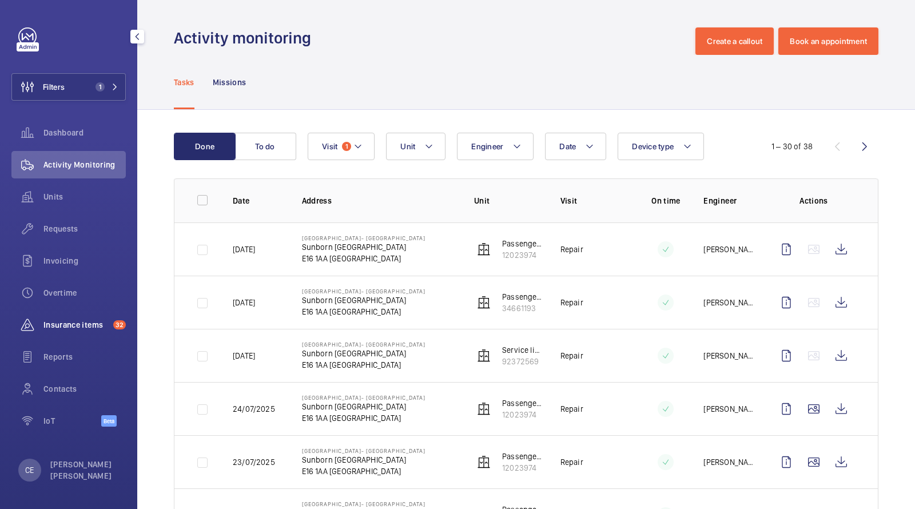
click at [72, 324] on span "Insurance items" at bounding box center [75, 324] width 65 height 11
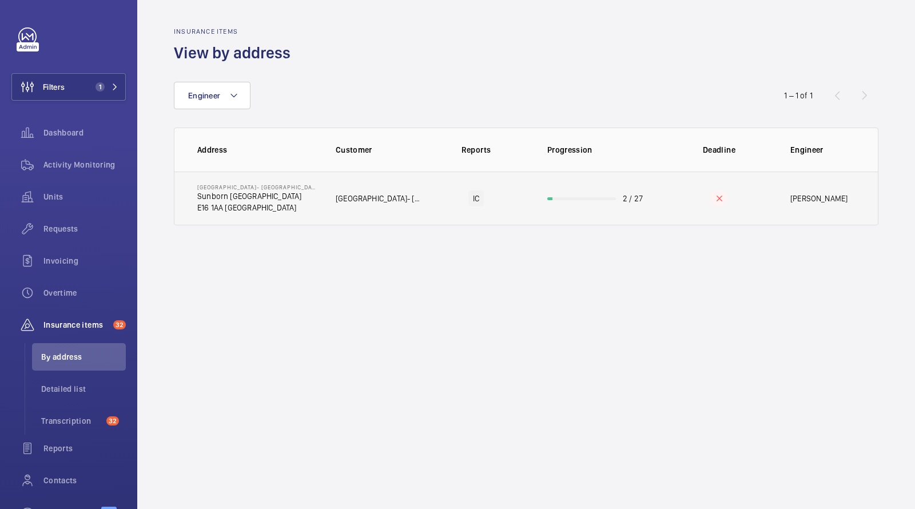
click at [292, 208] on p "E16 1AA [GEOGRAPHIC_DATA]" at bounding box center [257, 207] width 120 height 11
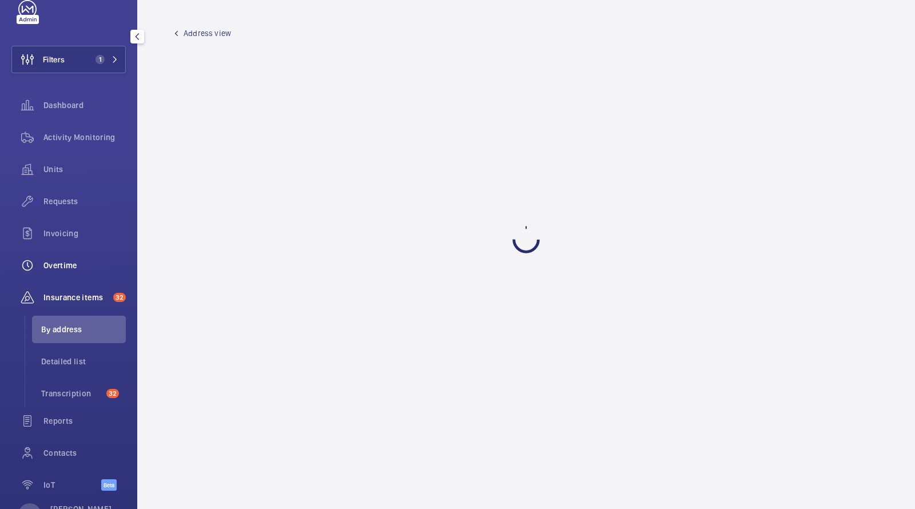
scroll to position [38, 0]
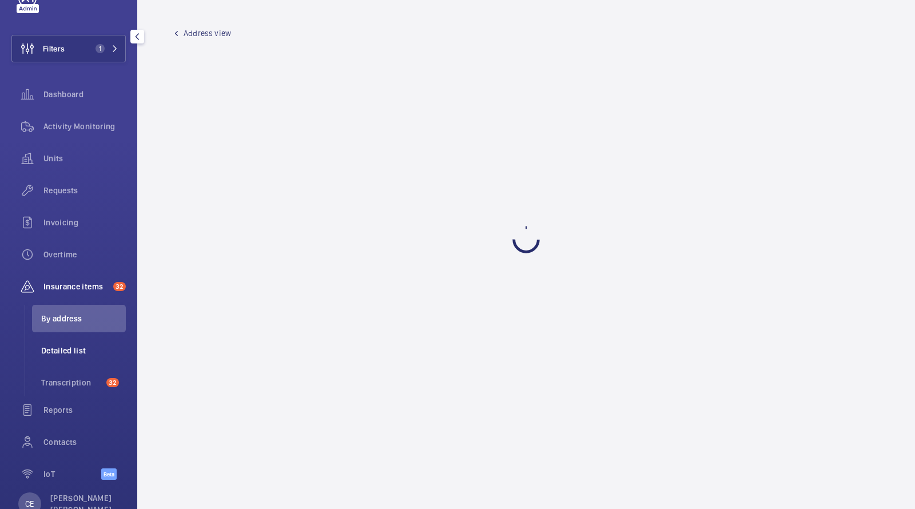
click at [54, 345] on span "Detailed list" at bounding box center [83, 350] width 85 height 11
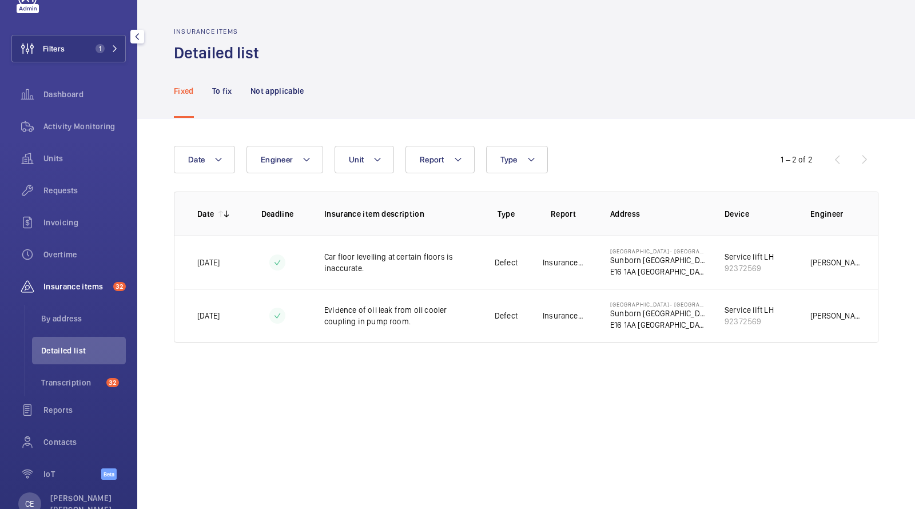
click at [72, 289] on span "Insurance items" at bounding box center [75, 286] width 65 height 11
click at [74, 287] on span "Insurance items" at bounding box center [75, 286] width 65 height 11
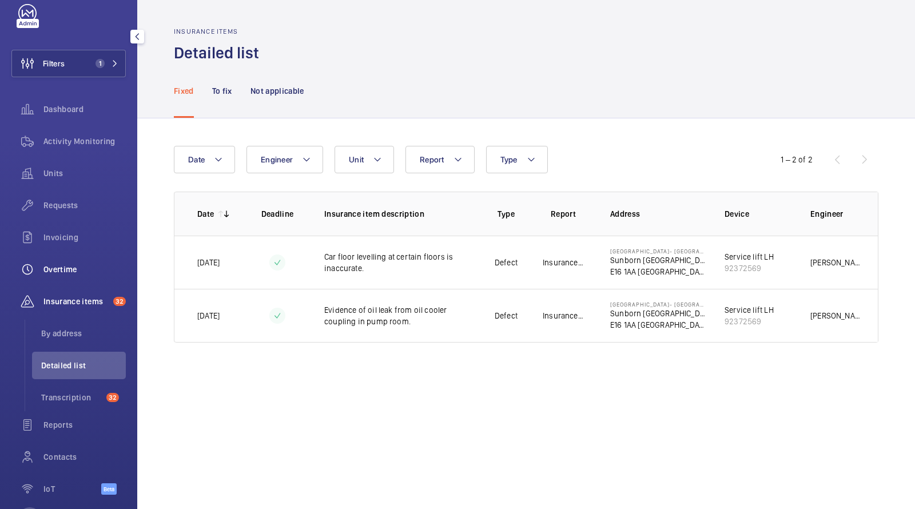
scroll to position [25, 0]
click at [67, 297] on span "Insurance items" at bounding box center [75, 300] width 65 height 11
click at [65, 430] on div "Reports" at bounding box center [68, 423] width 114 height 27
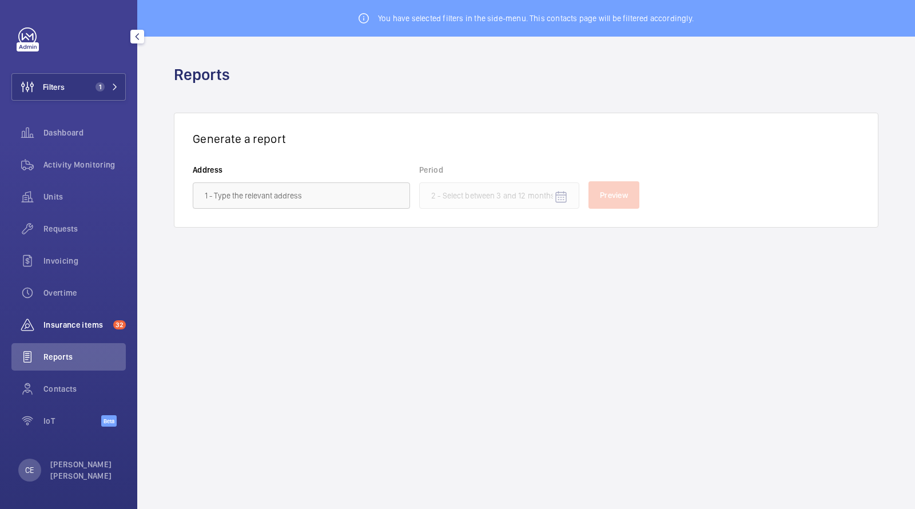
click at [76, 320] on span "Insurance items" at bounding box center [75, 324] width 65 height 11
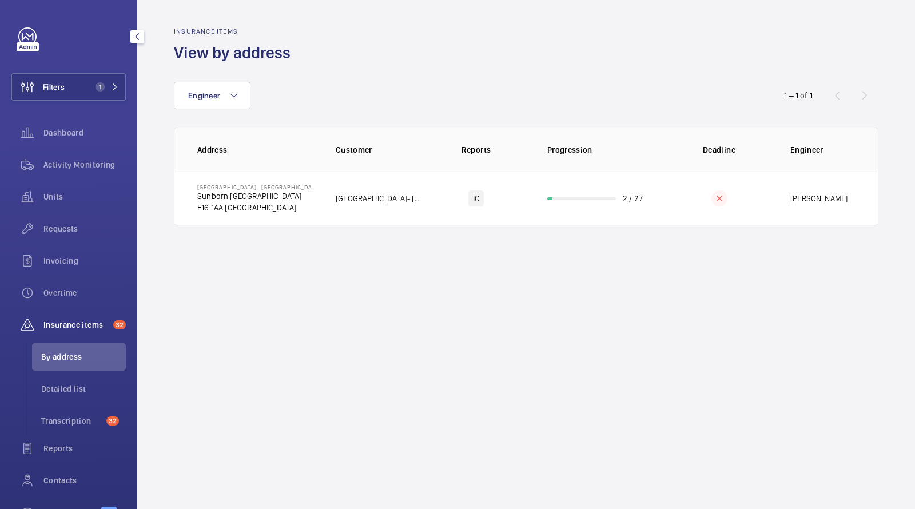
click at [69, 324] on span "Insurance items" at bounding box center [75, 324] width 65 height 11
